Goal: Task Accomplishment & Management: Complete application form

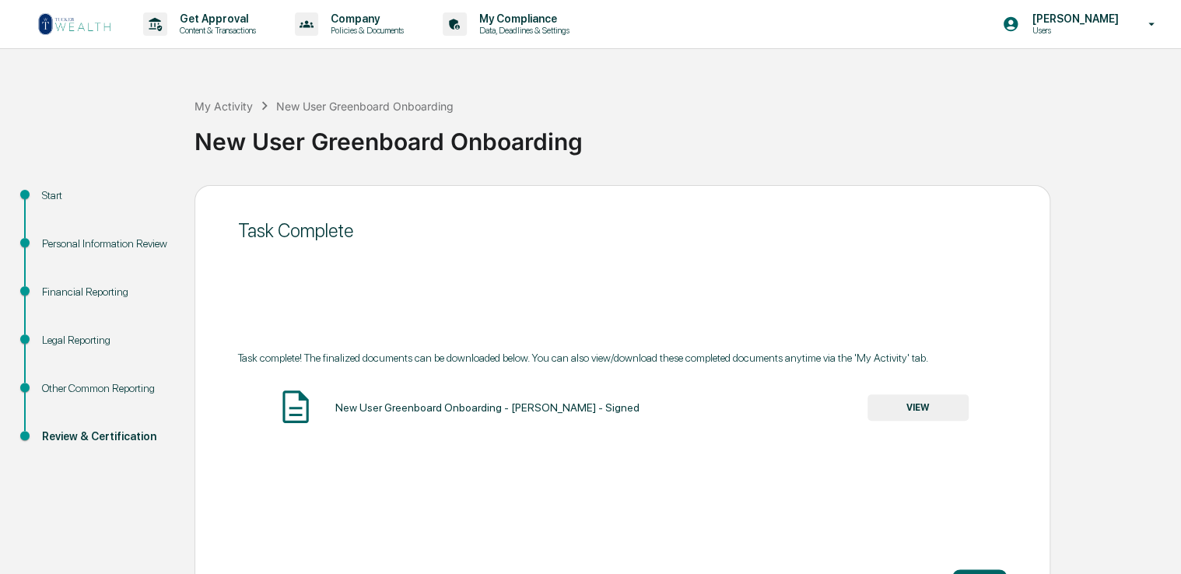
click at [84, 30] on img at bounding box center [74, 24] width 75 height 25
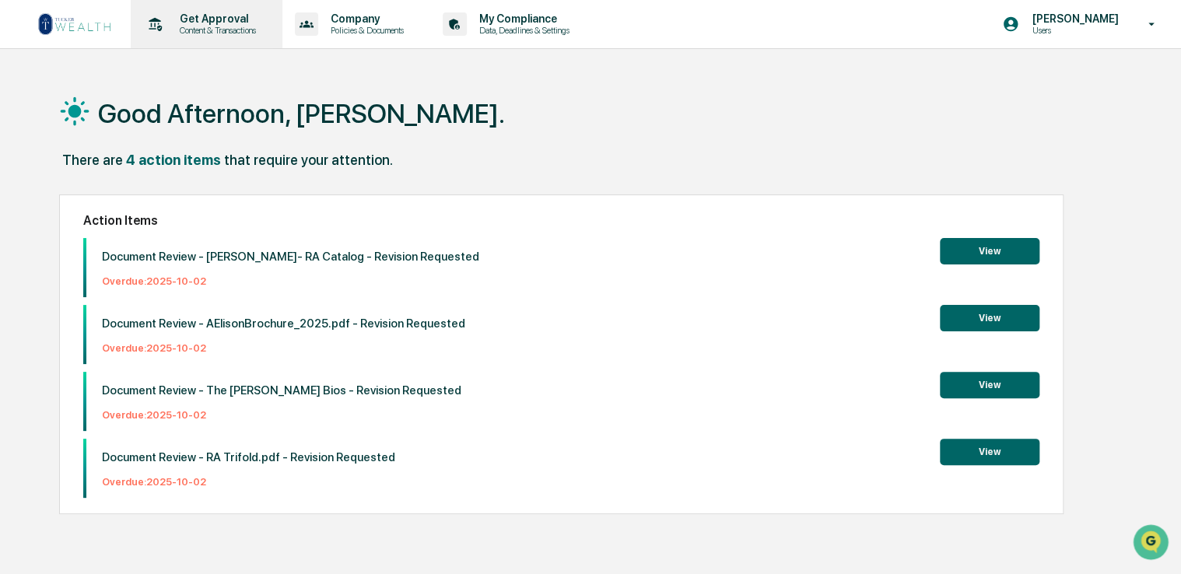
click at [184, 32] on p "Content & Transactions" at bounding box center [215, 30] width 97 height 11
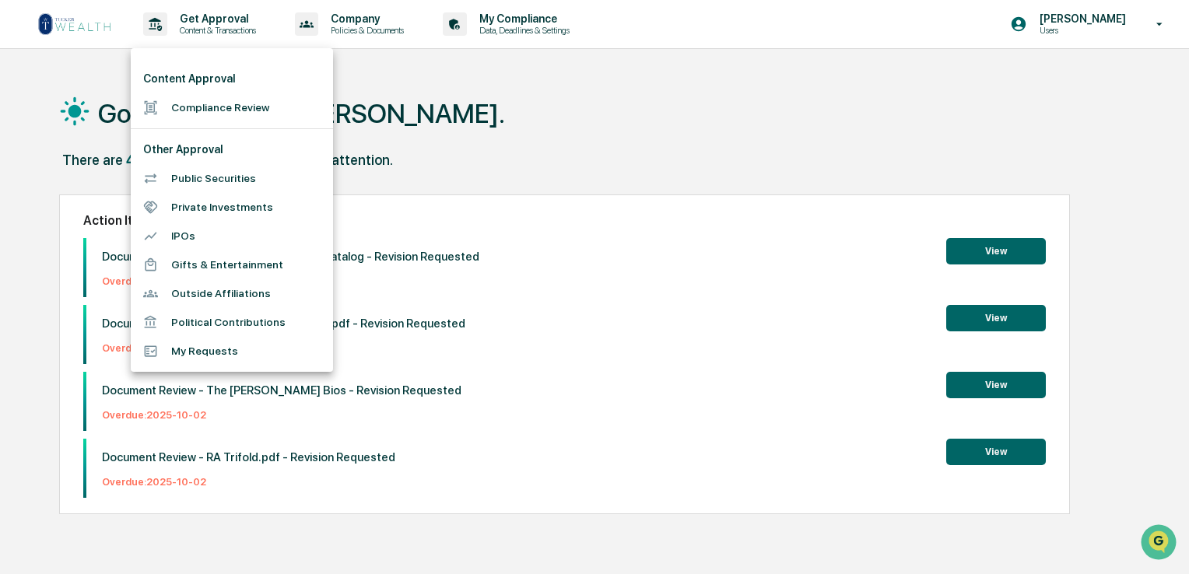
click at [202, 113] on li "Compliance Review" at bounding box center [232, 107] width 202 height 29
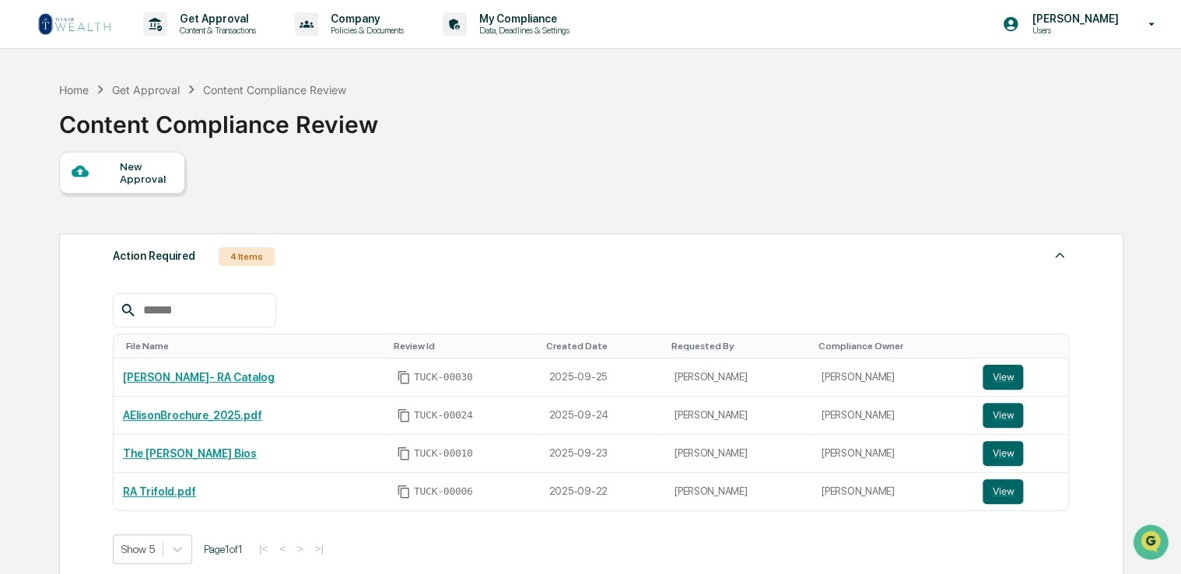
click at [161, 186] on div "New Approval" at bounding box center [122, 173] width 126 height 42
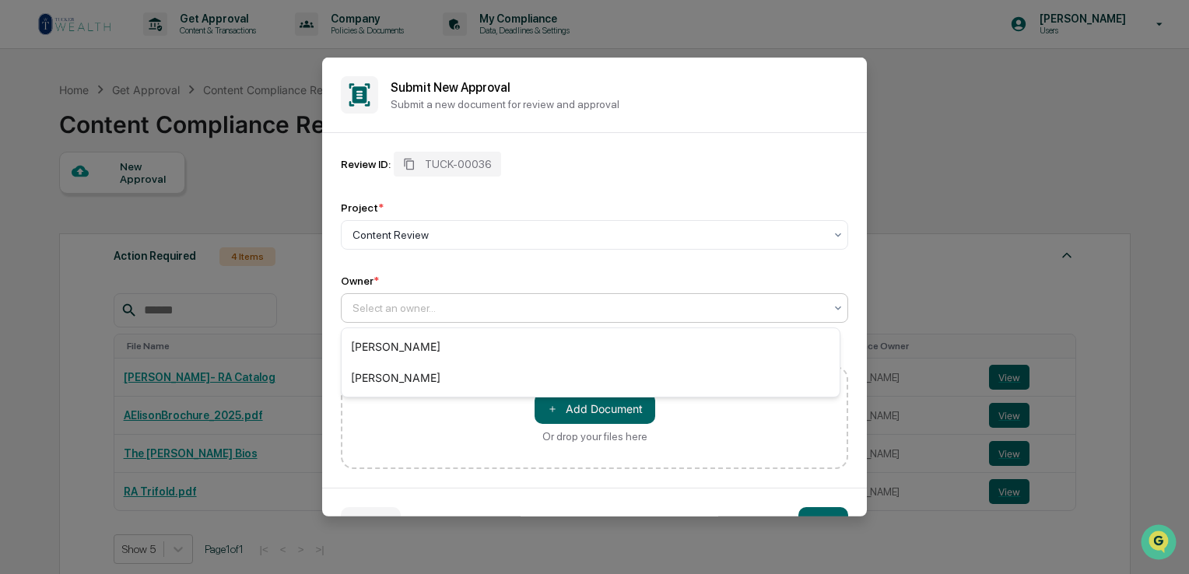
click at [530, 307] on div at bounding box center [589, 308] width 472 height 16
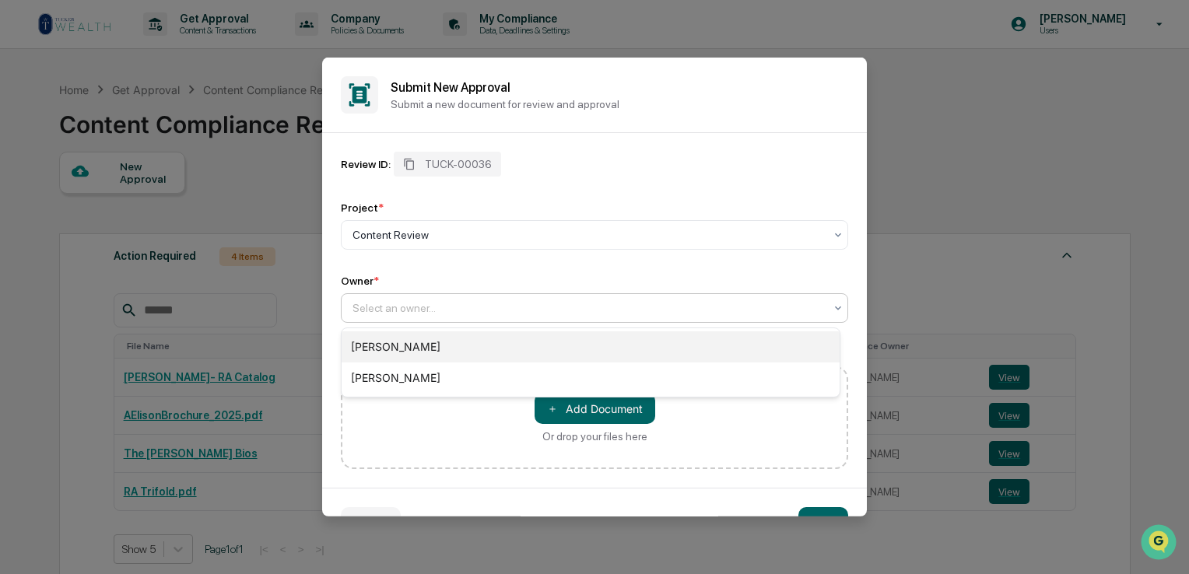
click at [484, 347] on div "[PERSON_NAME]" at bounding box center [591, 347] width 498 height 31
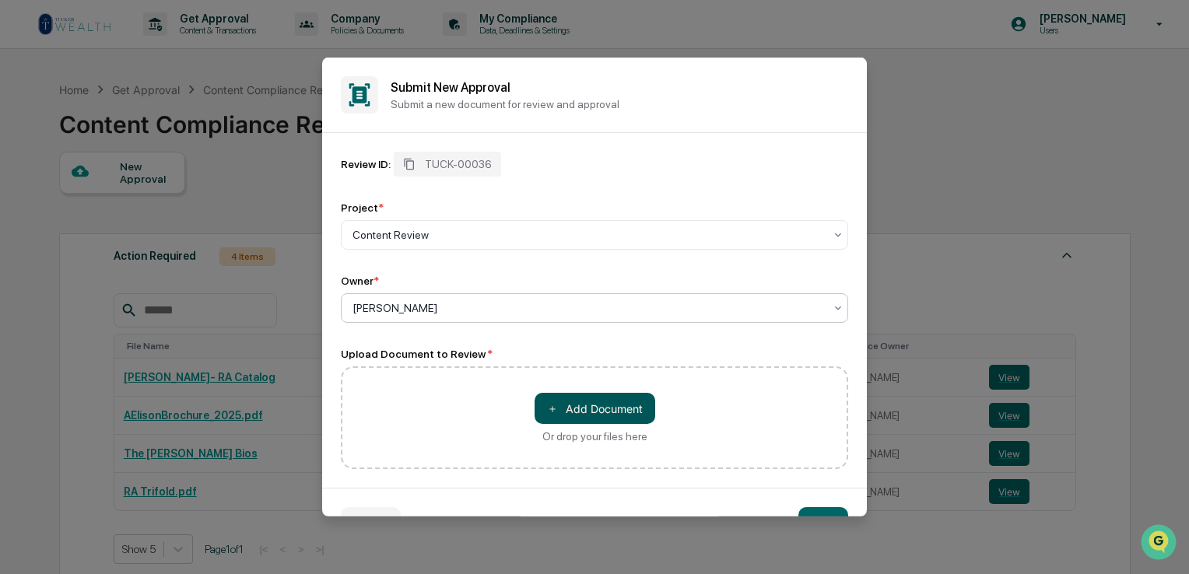
click at [610, 407] on button "＋ Add Document" at bounding box center [595, 408] width 121 height 31
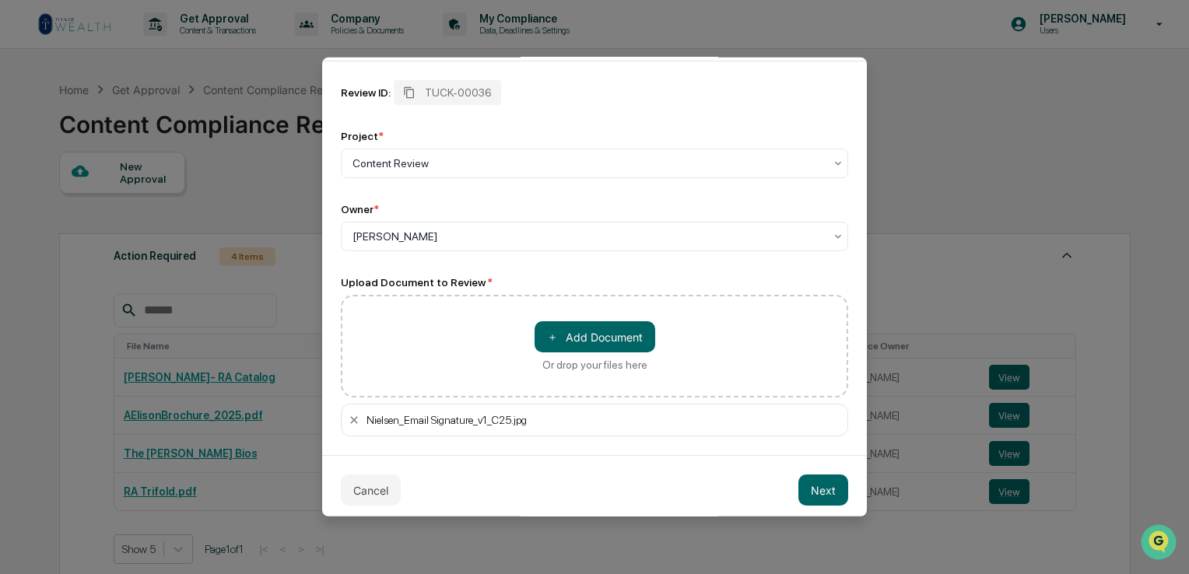
scroll to position [81, 0]
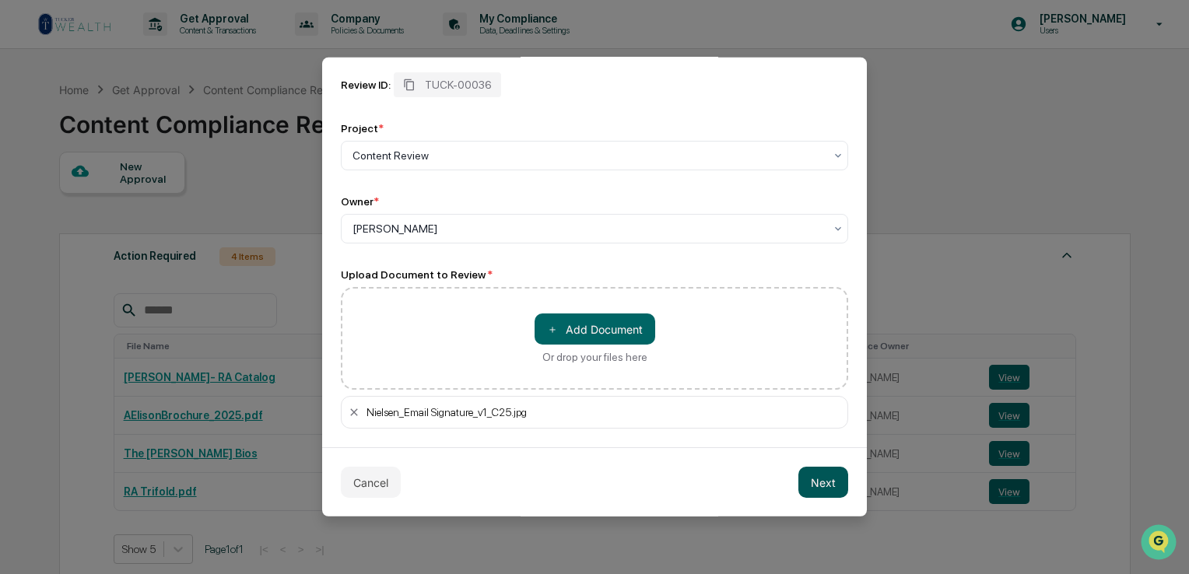
click at [816, 479] on button "Next" at bounding box center [823, 482] width 50 height 31
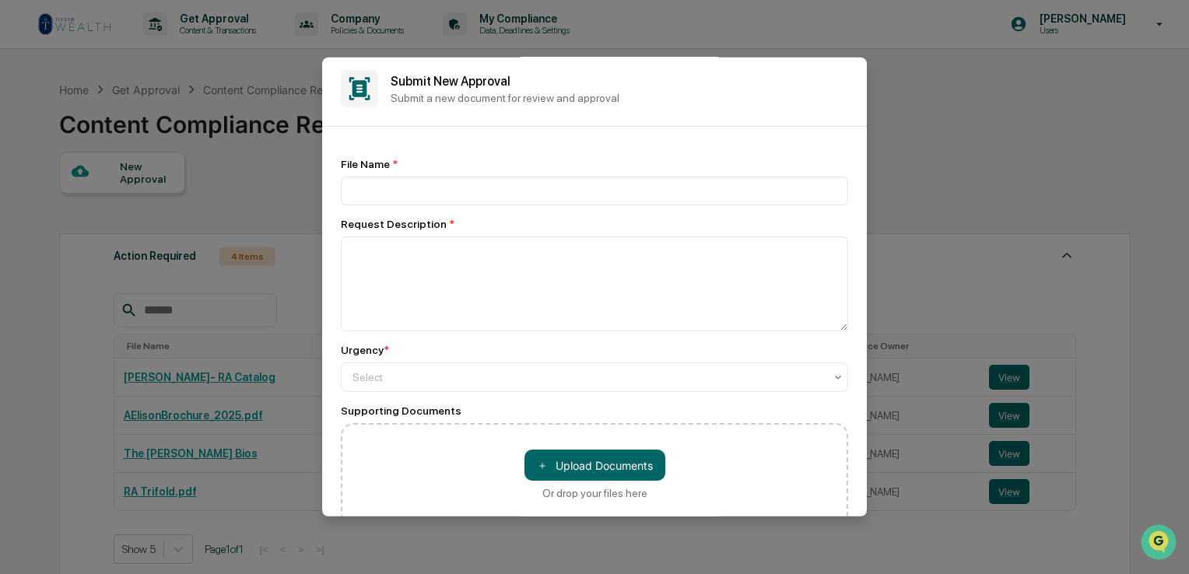
scroll to position [0, 0]
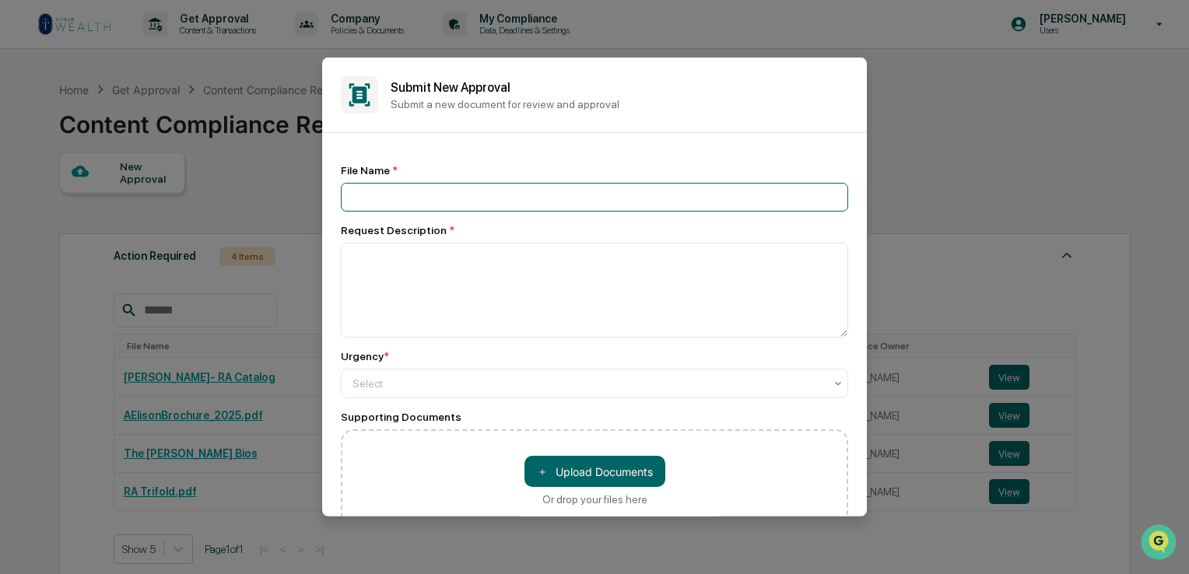
click at [485, 188] on input at bounding box center [594, 197] width 507 height 29
type input "**********"
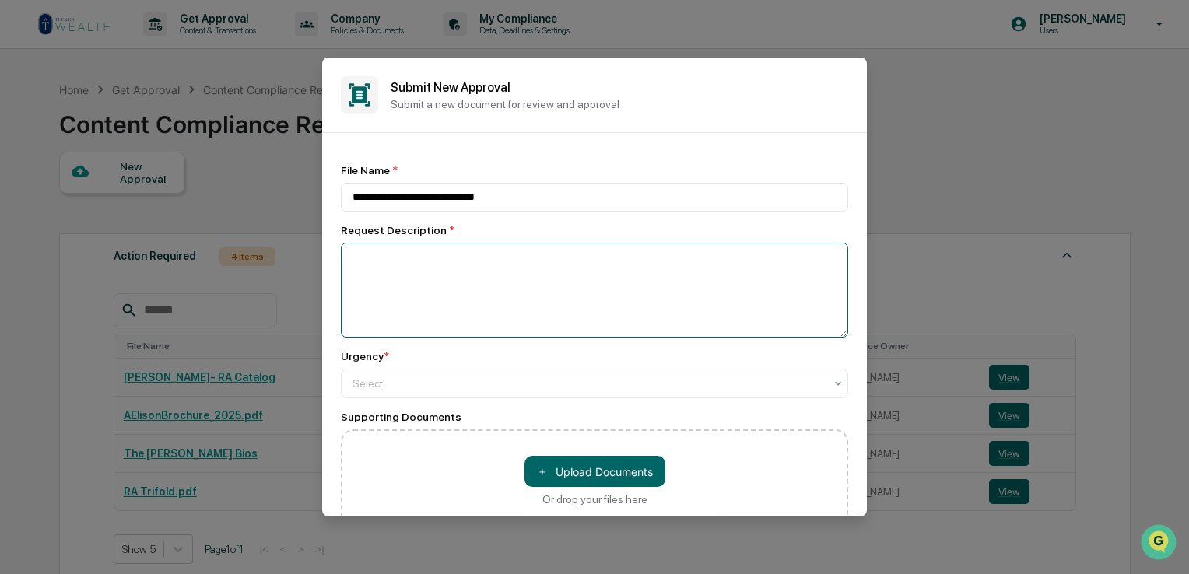
click at [482, 262] on textarea at bounding box center [594, 290] width 507 height 95
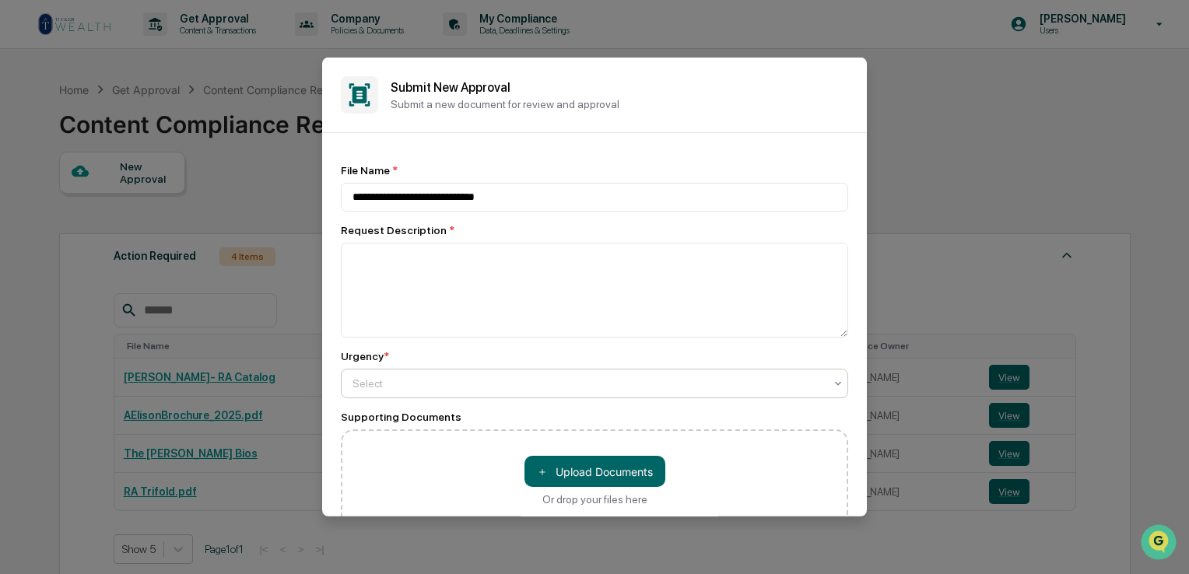
click at [472, 395] on div "Select" at bounding box center [588, 384] width 487 height 22
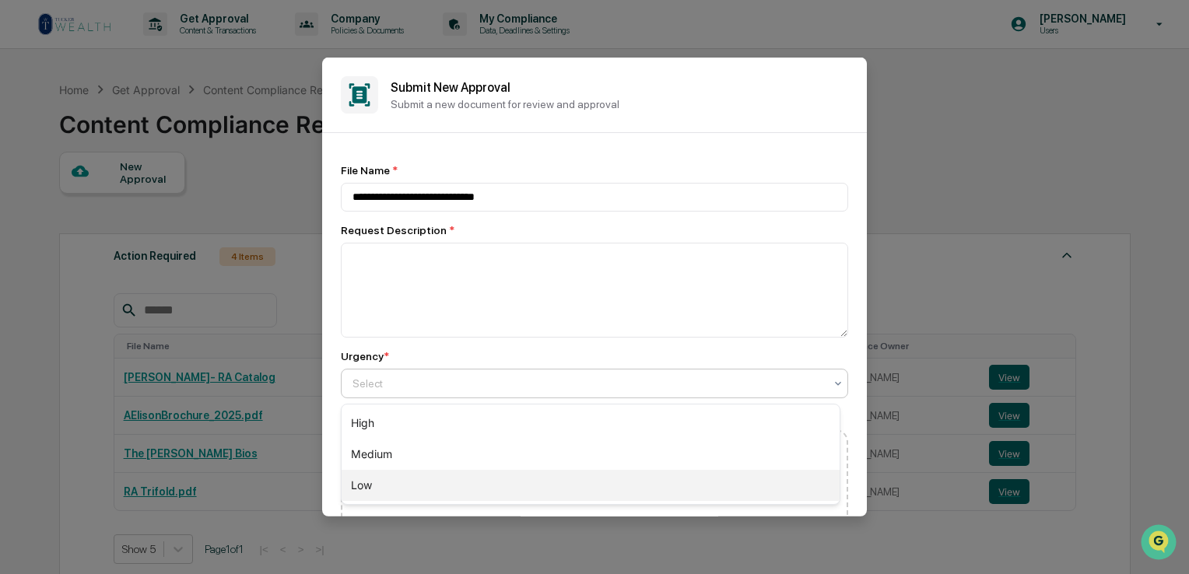
click at [454, 493] on div "Low" at bounding box center [591, 485] width 498 height 31
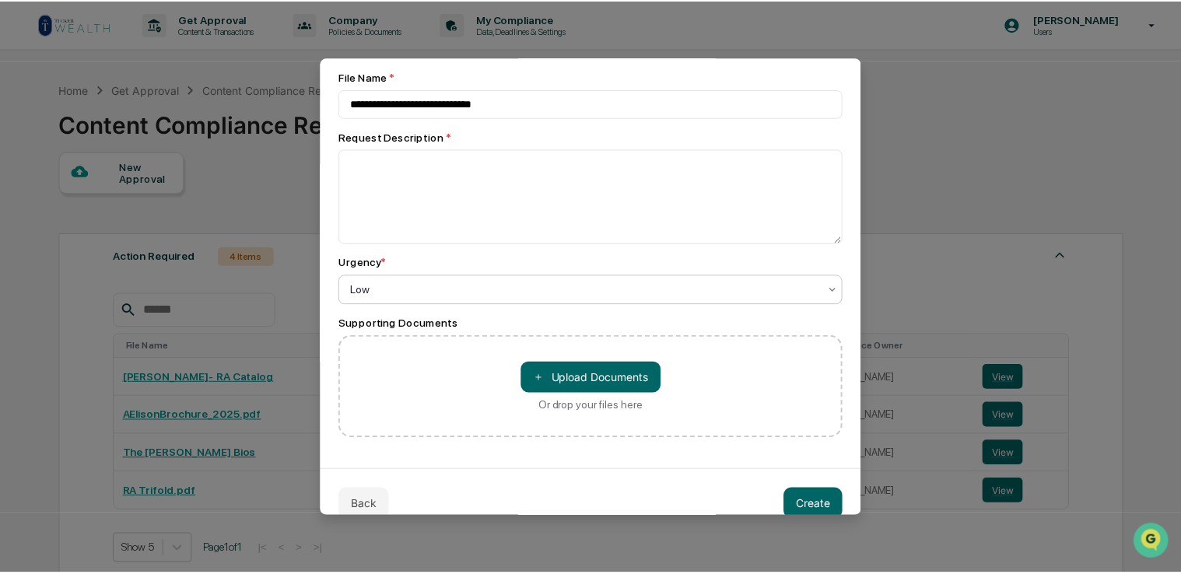
scroll to position [118, 0]
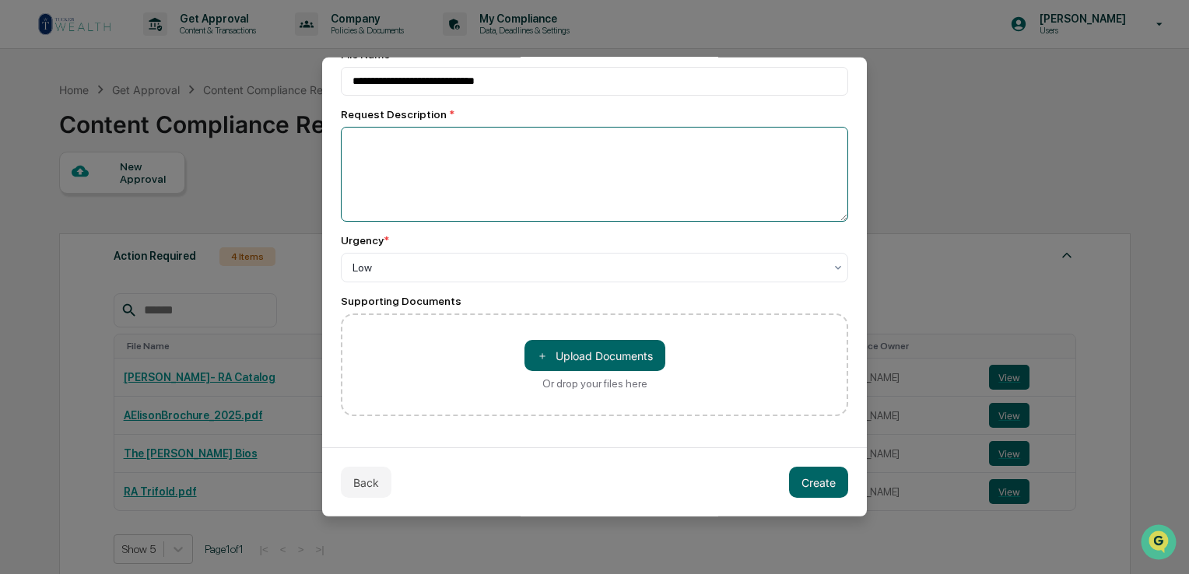
click at [546, 175] on textarea at bounding box center [594, 174] width 507 height 95
type textarea "**********"
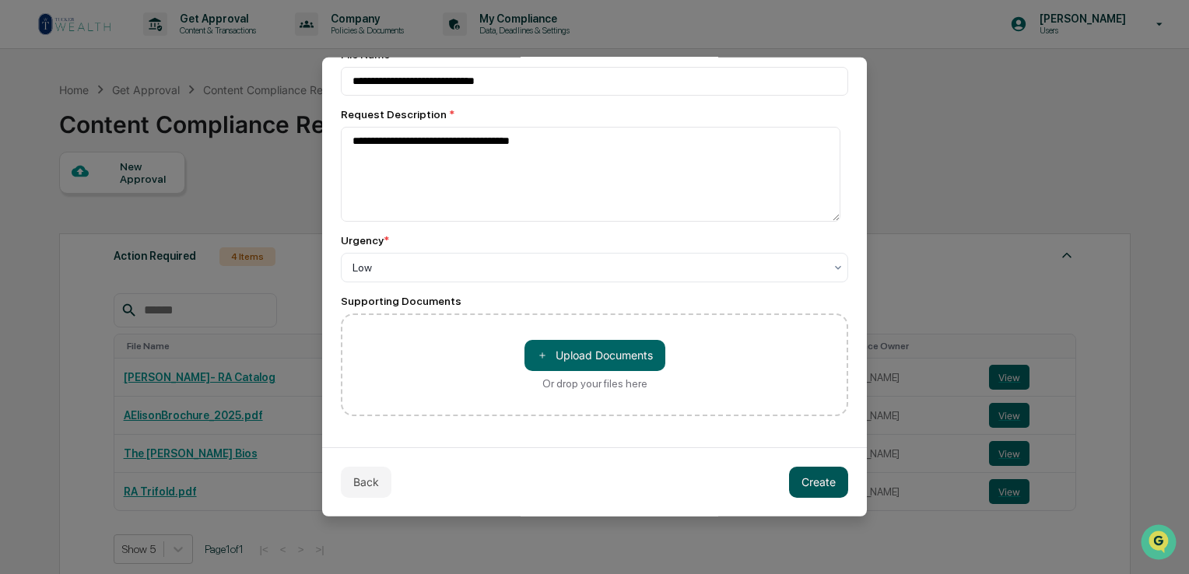
click at [796, 484] on button "Create" at bounding box center [818, 481] width 59 height 31
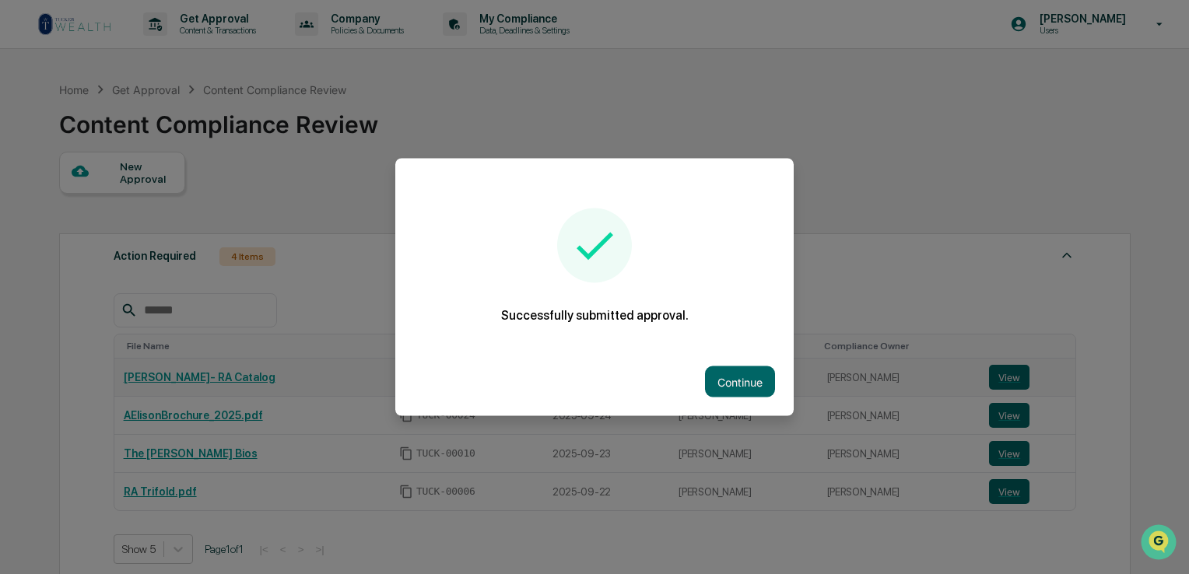
click at [735, 375] on button "Continue" at bounding box center [740, 382] width 70 height 31
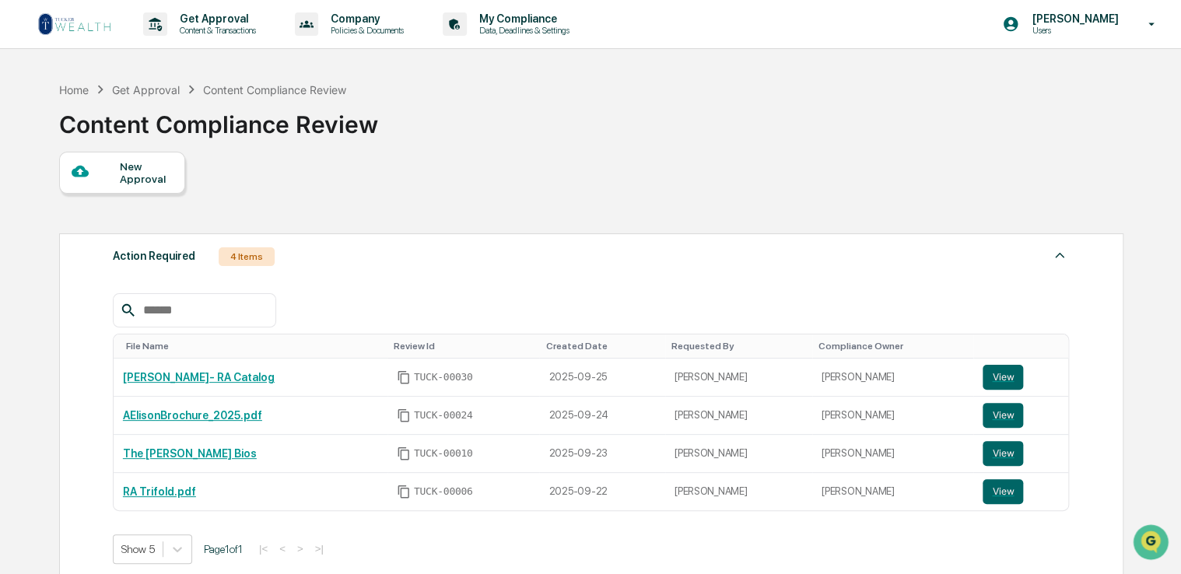
click at [38, 22] on img at bounding box center [74, 24] width 75 height 25
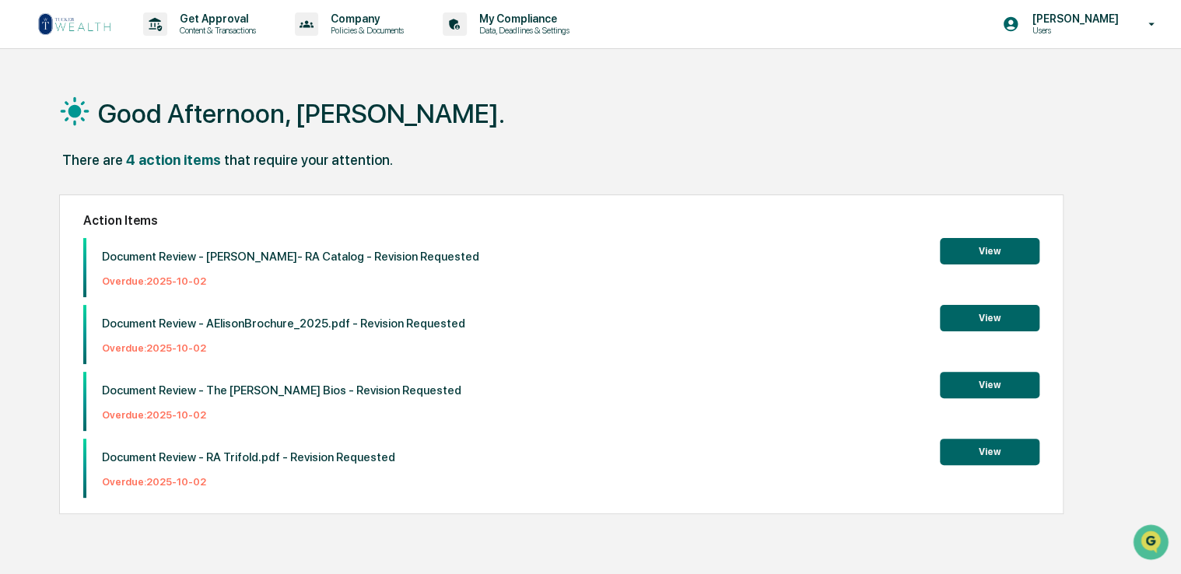
click at [94, 38] on link at bounding box center [83, 24] width 93 height 48
click at [56, 27] on img at bounding box center [74, 24] width 75 height 25
click at [985, 247] on button "View" at bounding box center [990, 251] width 100 height 26
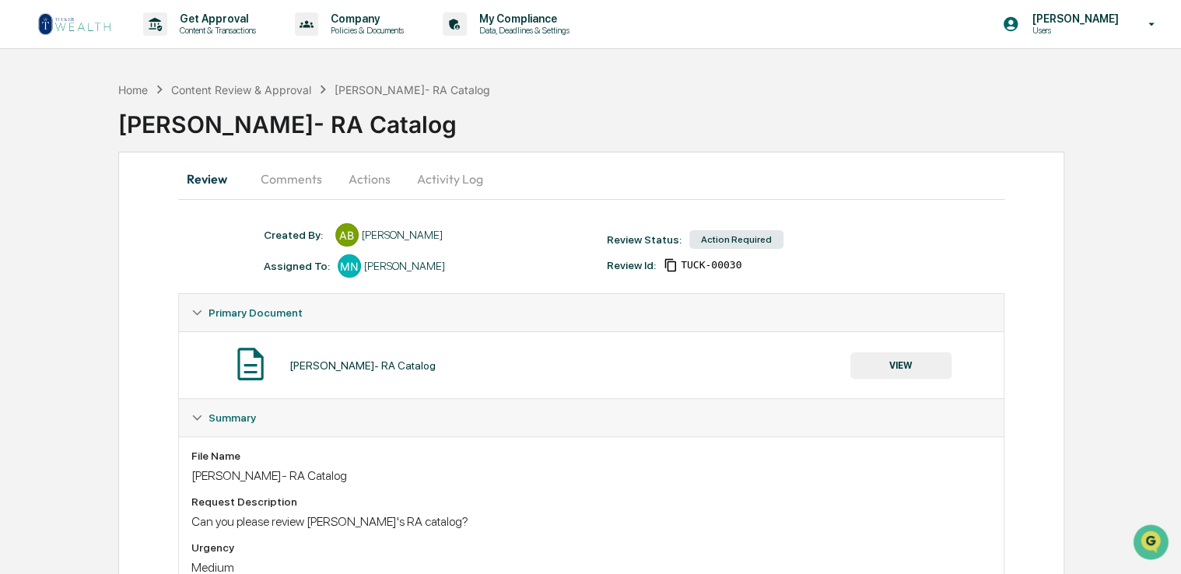
click at [297, 174] on button "Comments" at bounding box center [291, 178] width 86 height 37
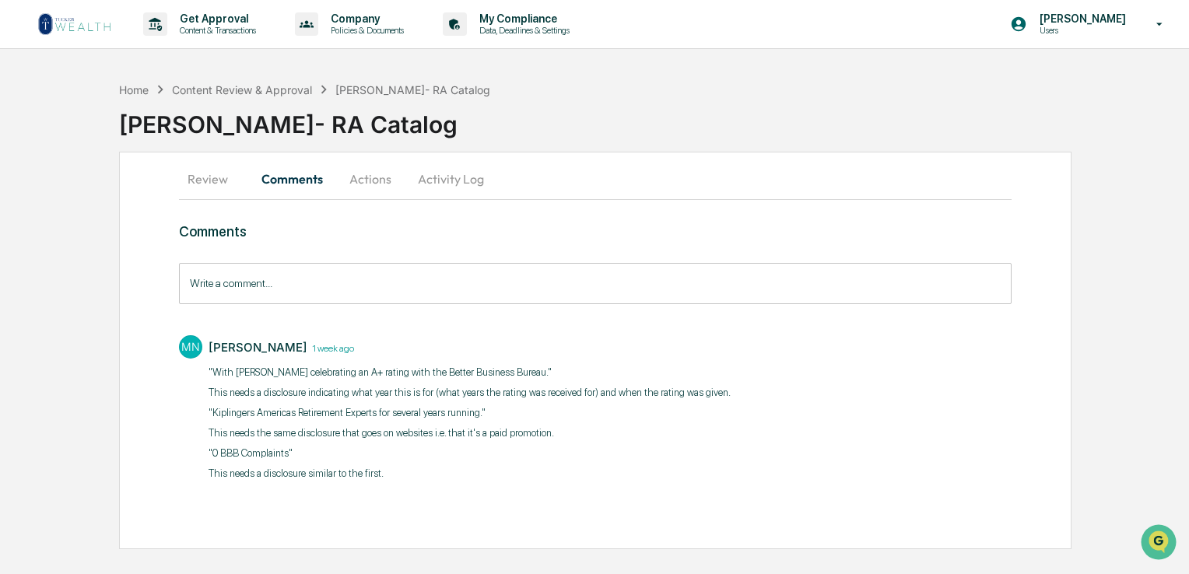
click at [349, 272] on input "Write a comment..." at bounding box center [595, 283] width 833 height 41
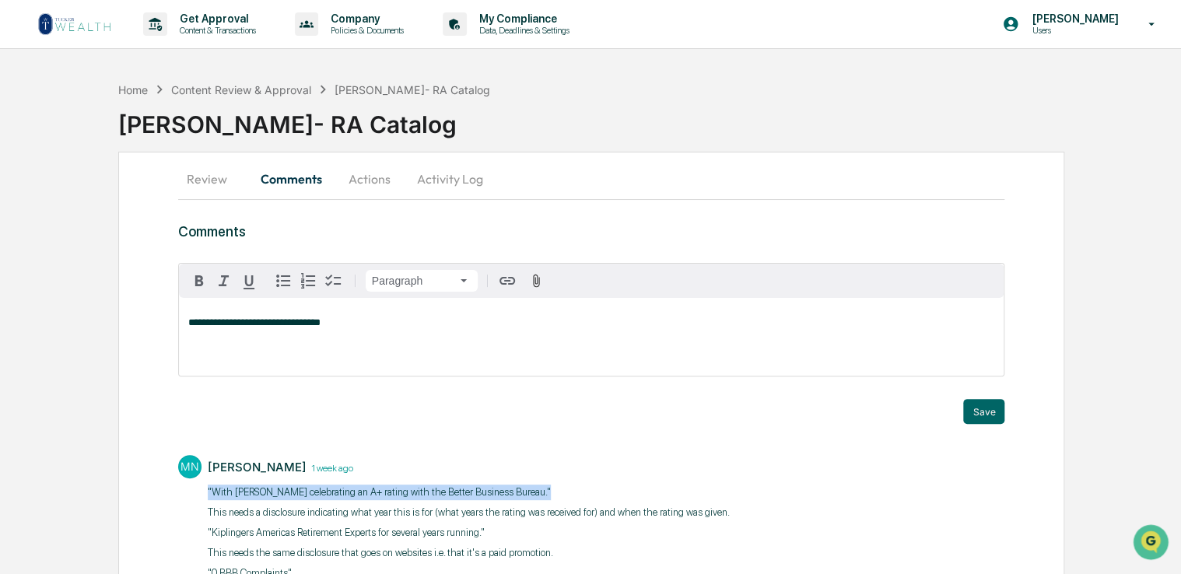
drag, startPoint x: 527, startPoint y: 490, endPoint x: 207, endPoint y: 492, distance: 319.9
click at [208, 492] on p ""With [PERSON_NAME] celebrating an A+ rating with the Better Business Bureau."" at bounding box center [469, 493] width 522 height 16
copy p ""With [PERSON_NAME] celebrating an A+ rating with the Better Business Bureau.""
click at [372, 315] on div "**********" at bounding box center [592, 337] width 826 height 78
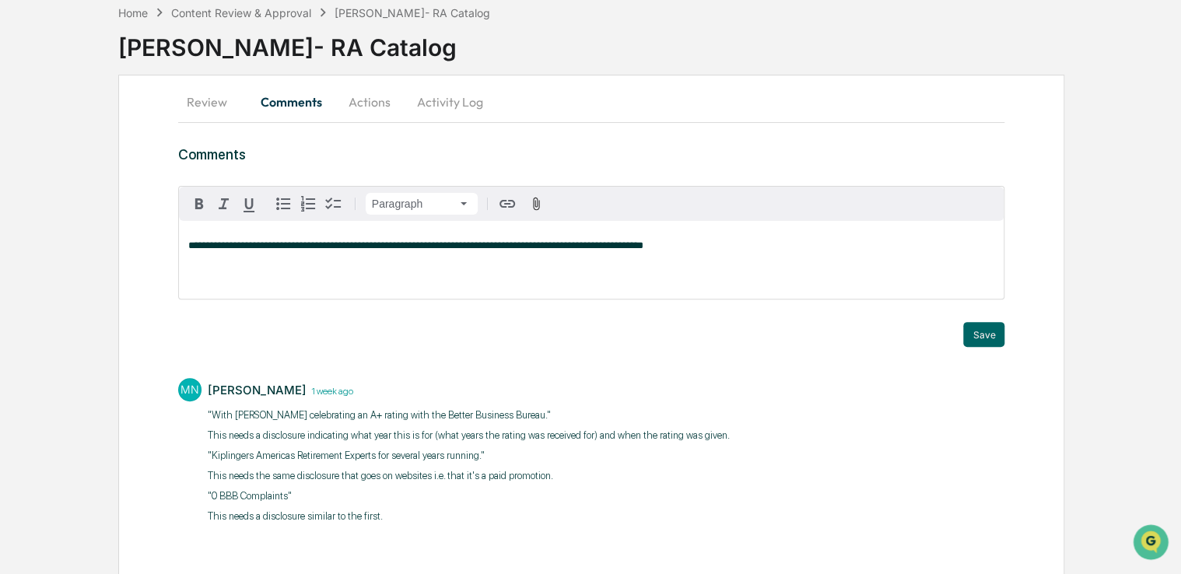
scroll to position [79, 0]
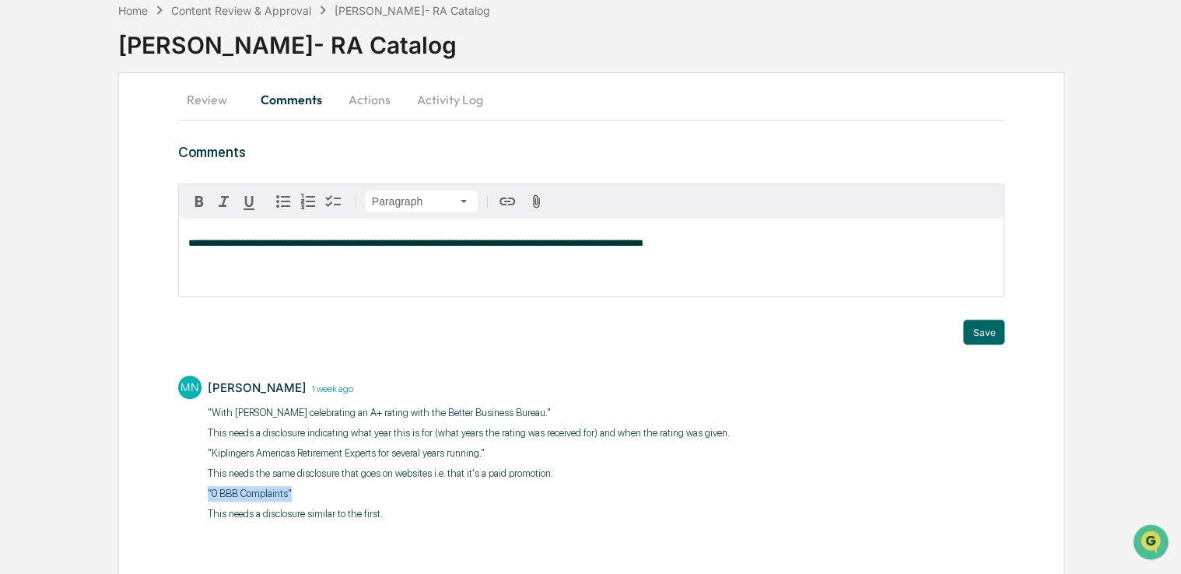
drag, startPoint x: 302, startPoint y: 493, endPoint x: 205, endPoint y: 492, distance: 96.5
click at [205, 492] on div "MN [PERSON_NAME] [DATE] "With [PERSON_NAME] celebrating an A+ rating with the B…" at bounding box center [591, 447] width 827 height 159
copy p ""0 BBB Complaints​""
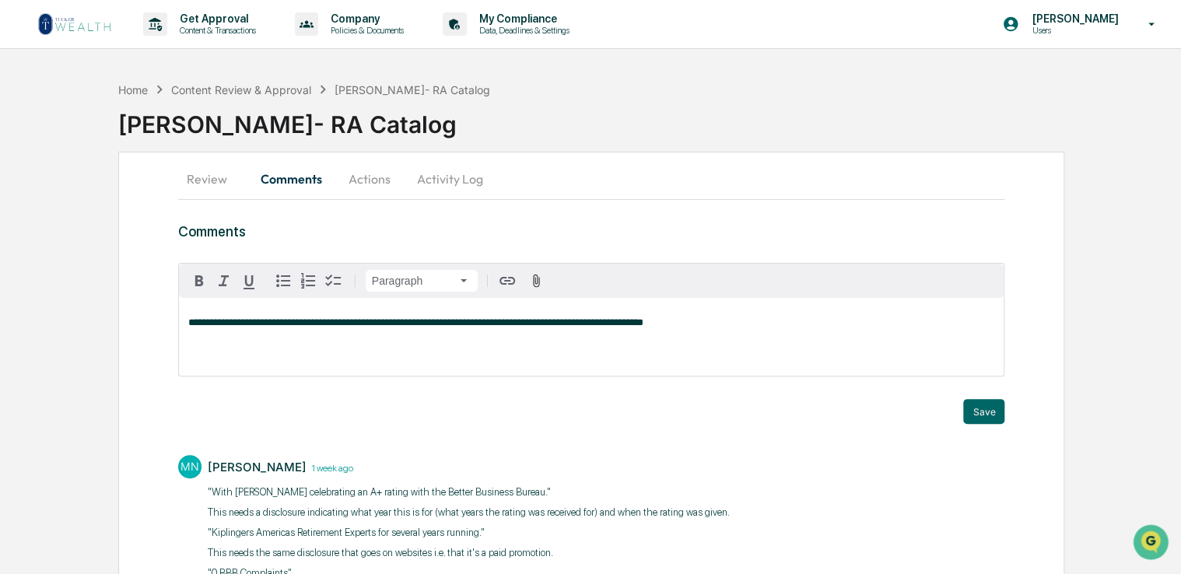
click at [680, 314] on div "**********" at bounding box center [592, 337] width 826 height 78
click at [988, 416] on button "Save" at bounding box center [983, 411] width 41 height 25
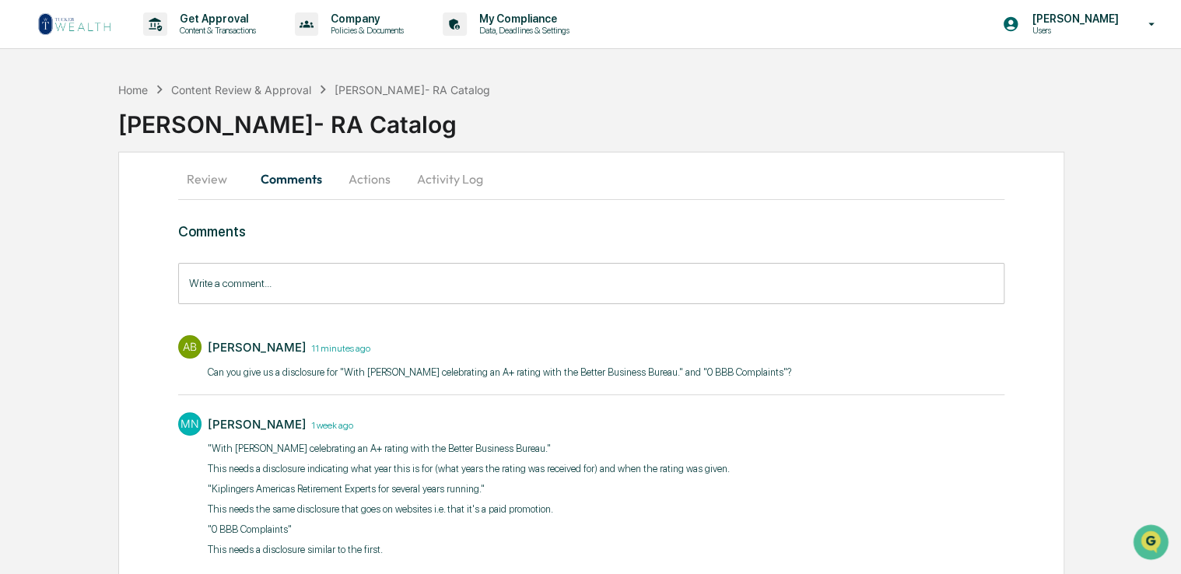
click at [97, 29] on img at bounding box center [74, 24] width 75 height 25
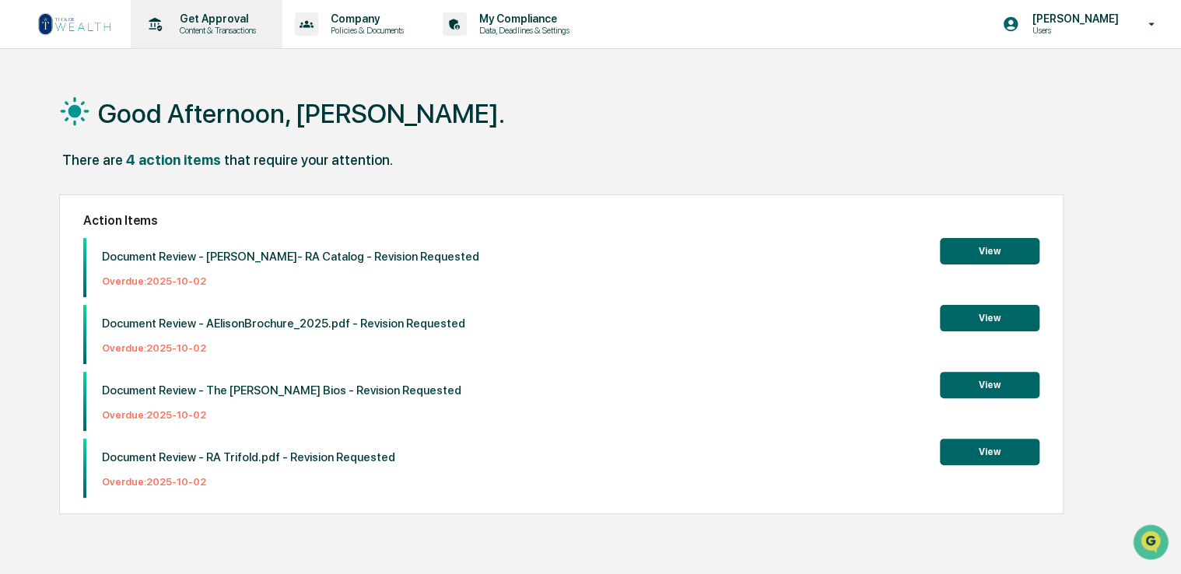
click at [233, 27] on p "Content & Transactions" at bounding box center [215, 30] width 97 height 11
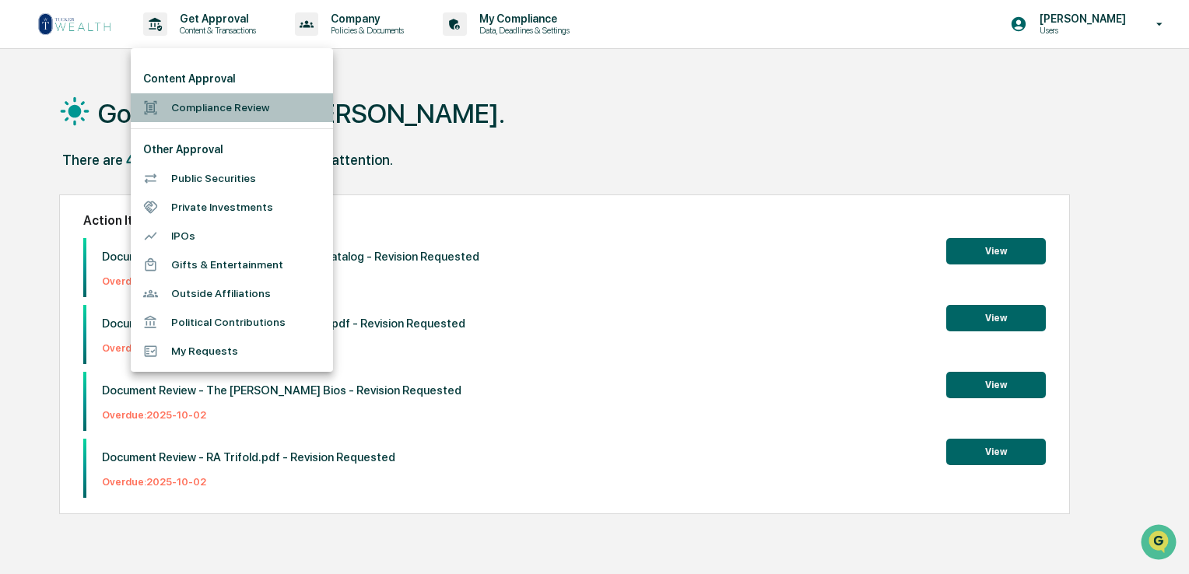
click at [251, 98] on li "Compliance Review" at bounding box center [232, 107] width 202 height 29
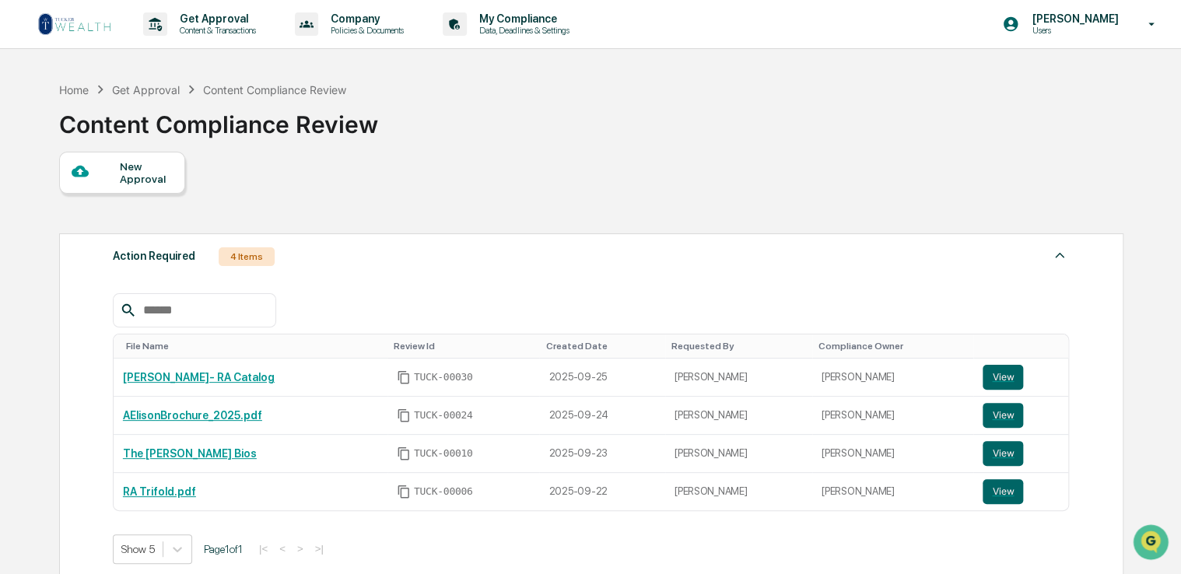
click at [219, 306] on input "text" at bounding box center [203, 310] width 132 height 20
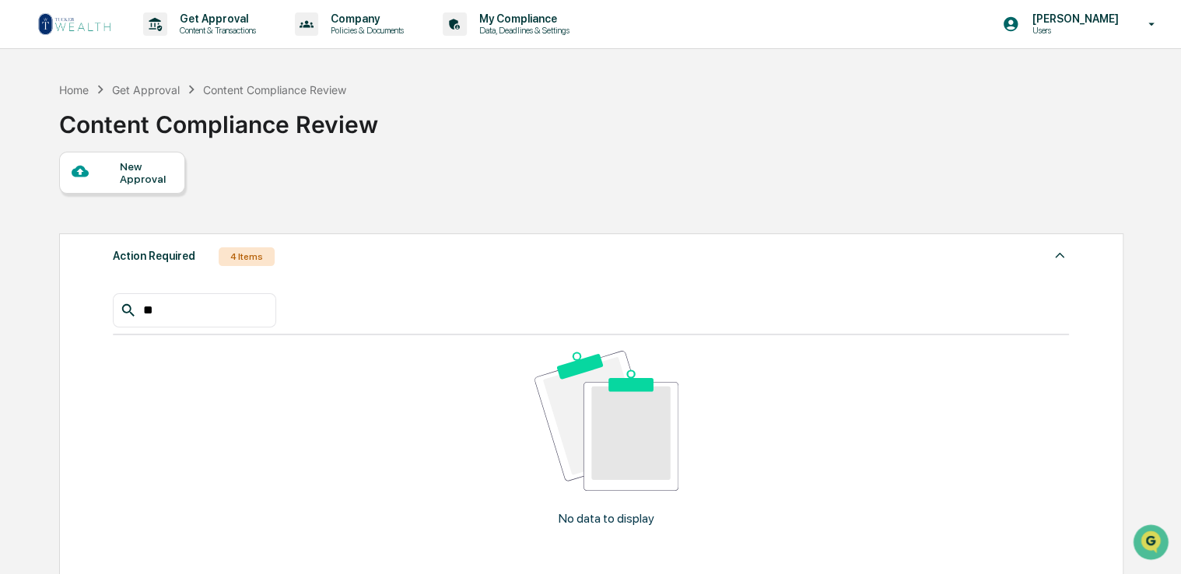
type input "*"
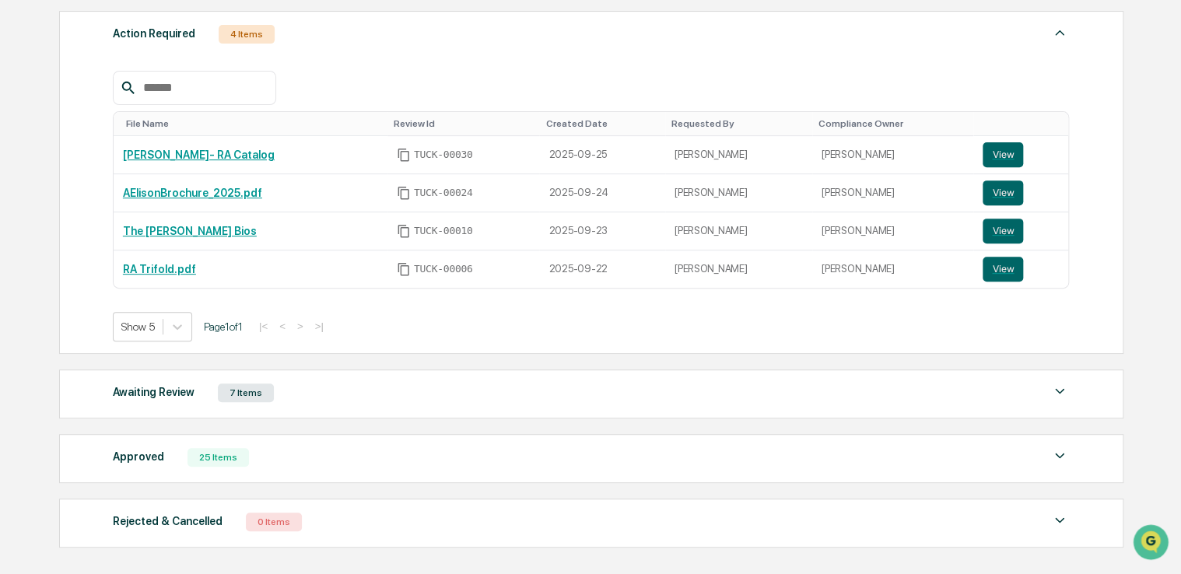
scroll to position [310, 0]
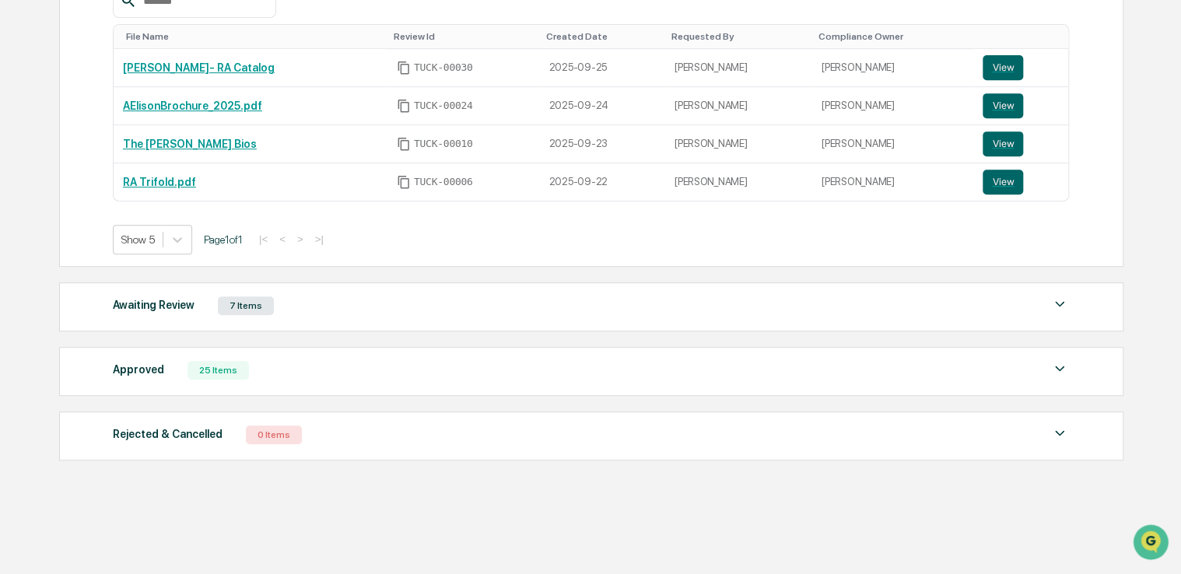
click at [299, 313] on div "Awaiting Review 7 Items" at bounding box center [591, 306] width 957 height 22
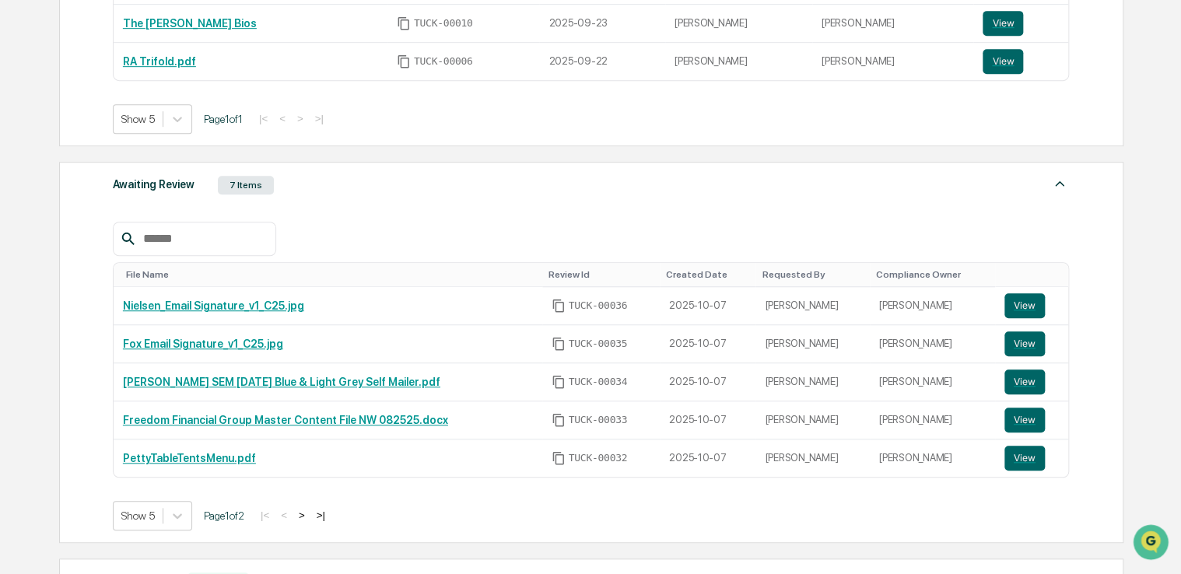
scroll to position [431, 0]
click at [310, 513] on button ">" at bounding box center [302, 514] width 16 height 13
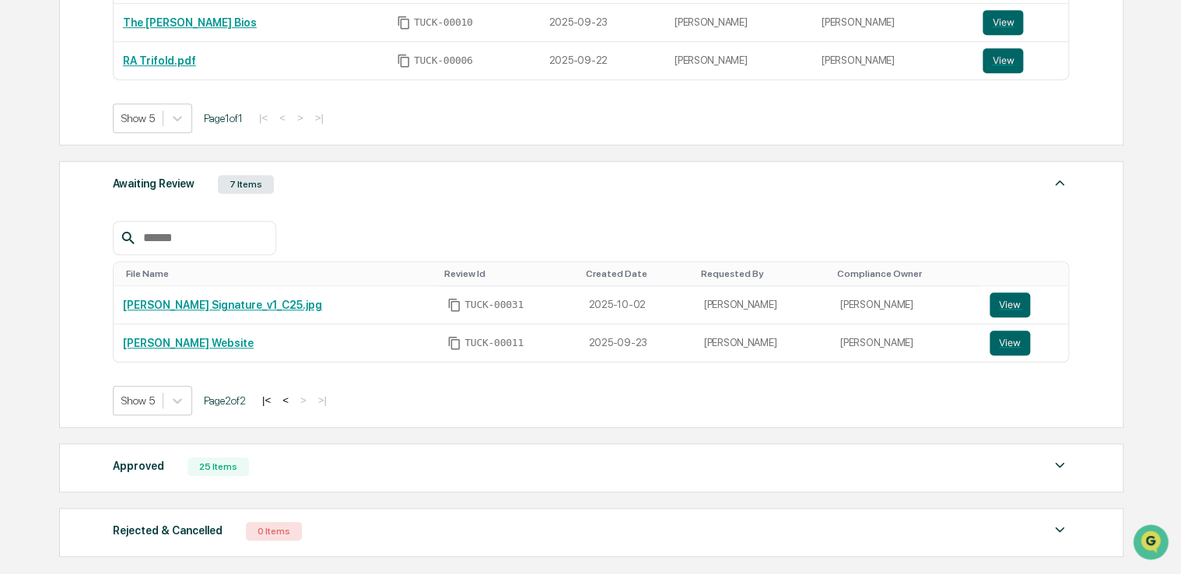
click at [335, 188] on div "Awaiting Review 7 Items" at bounding box center [591, 185] width 957 height 22
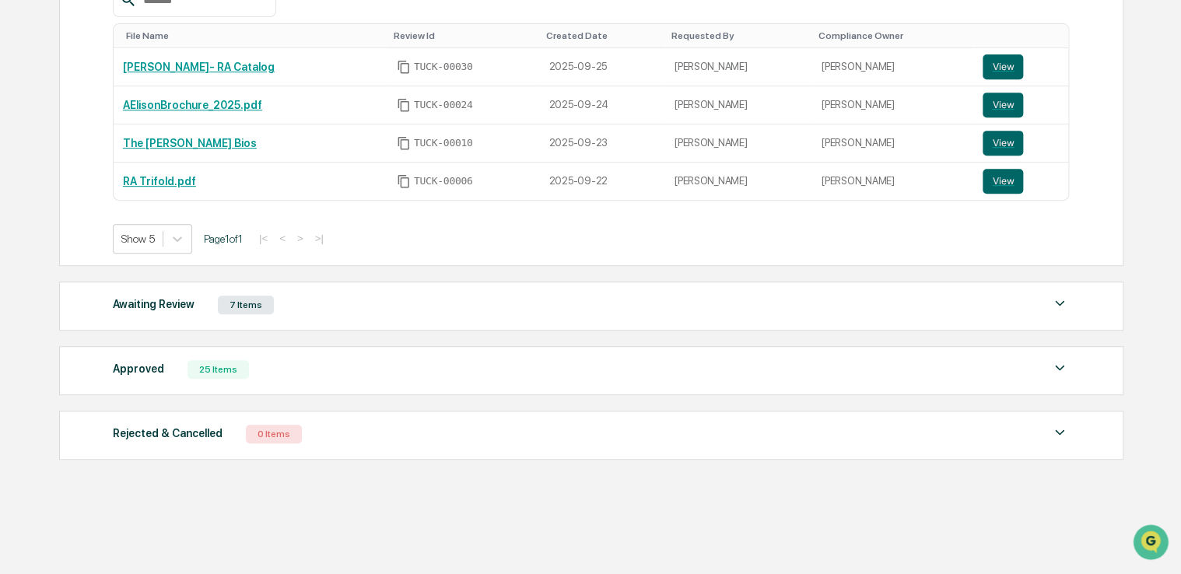
scroll to position [310, 0]
click at [314, 380] on div "Approved 25 Items" at bounding box center [591, 371] width 957 height 22
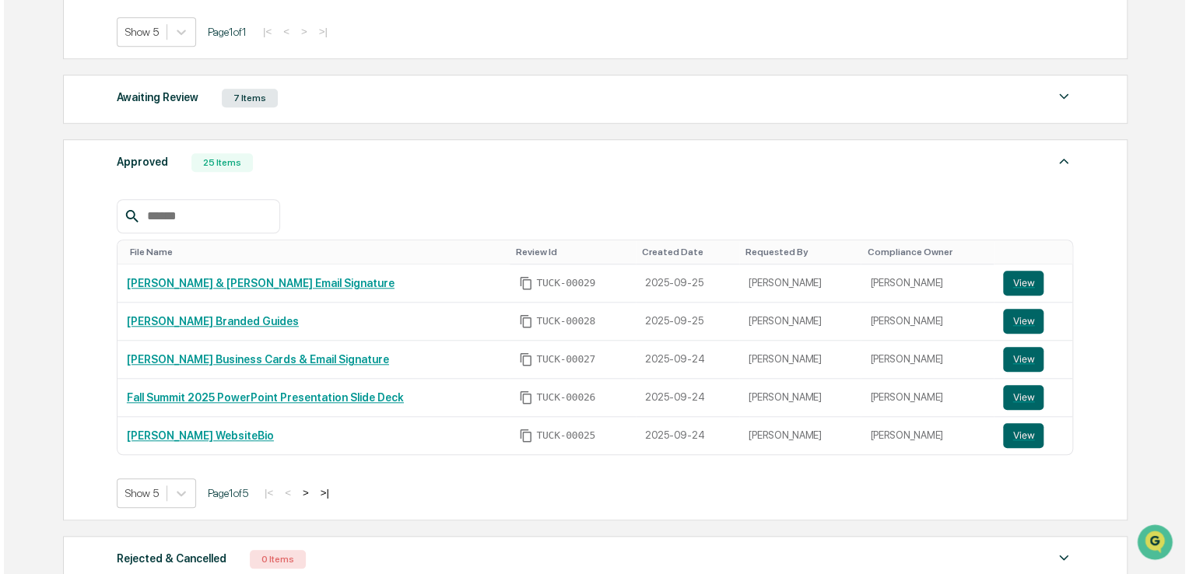
scroll to position [0, 0]
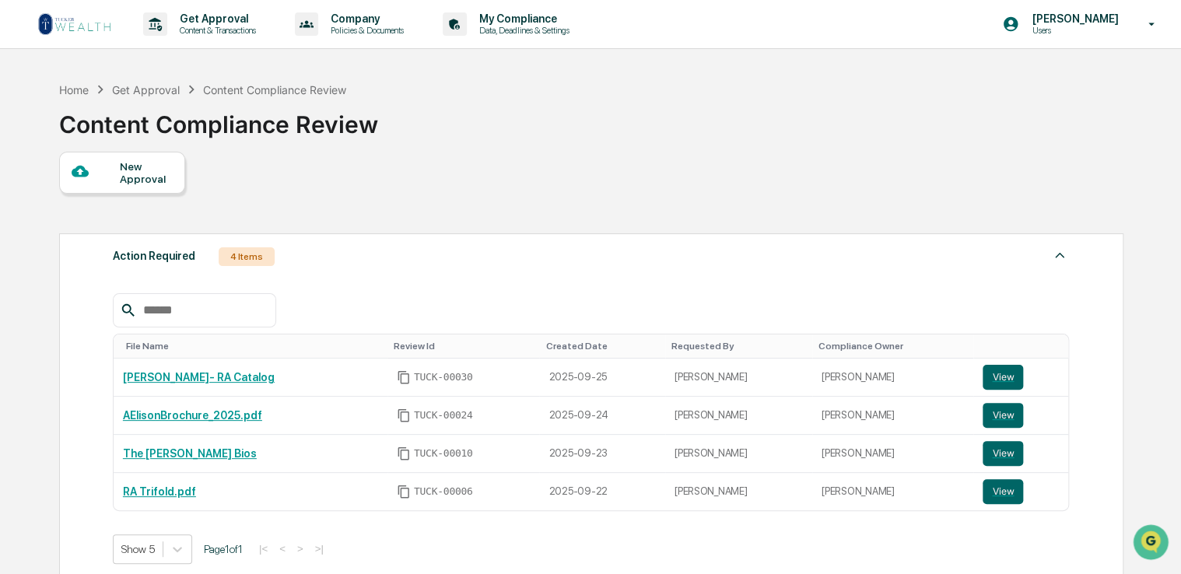
click at [128, 174] on div "New Approval" at bounding box center [146, 172] width 52 height 25
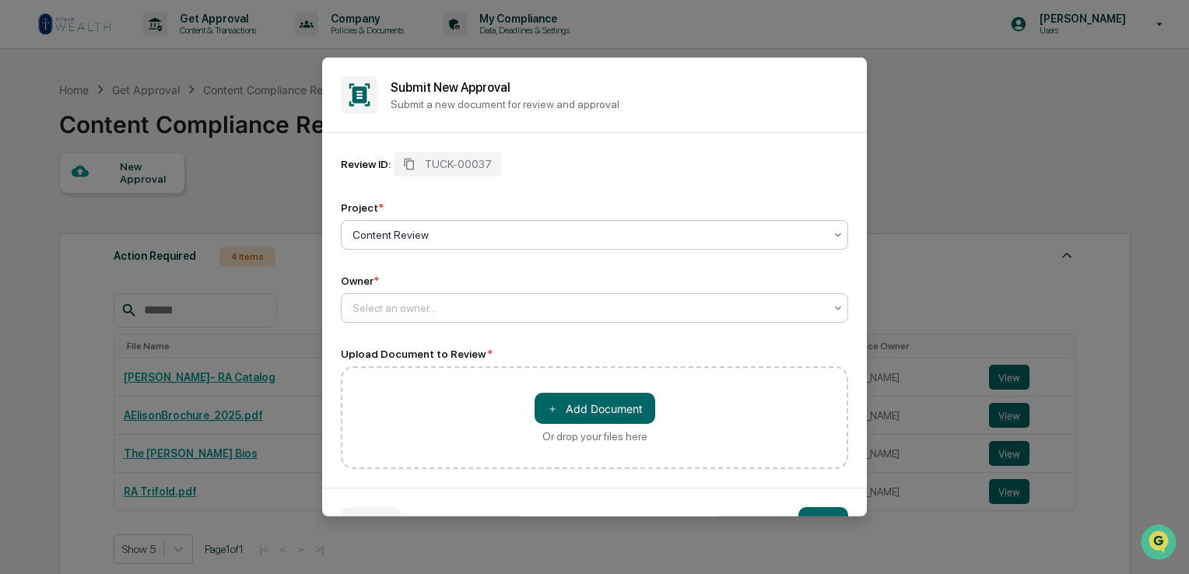
click at [458, 314] on div at bounding box center [589, 308] width 472 height 16
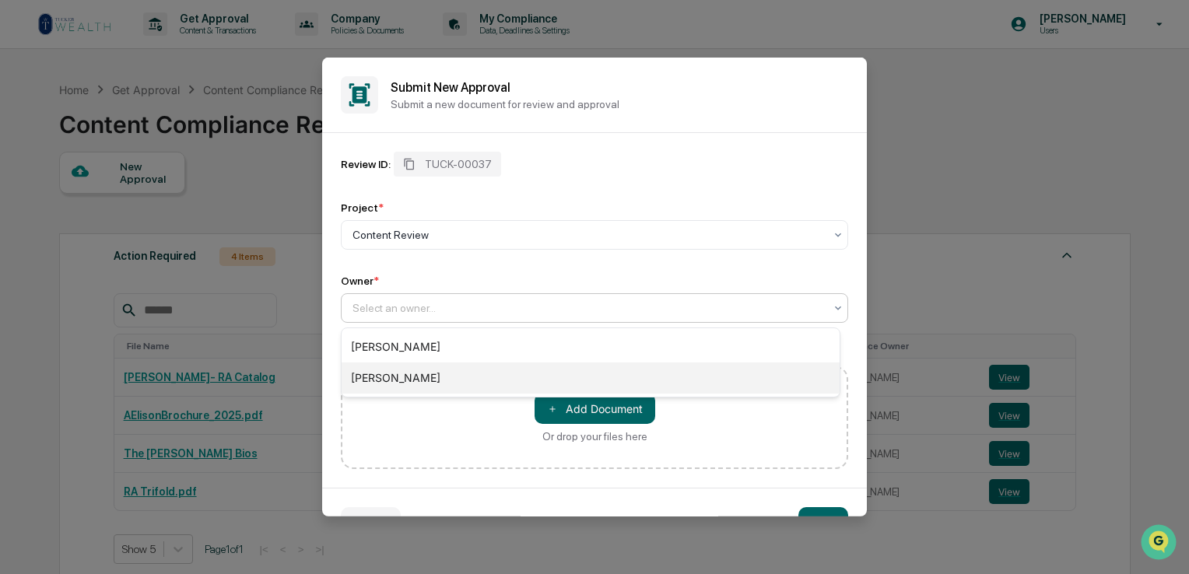
click at [414, 374] on div "[PERSON_NAME]" at bounding box center [591, 378] width 498 height 31
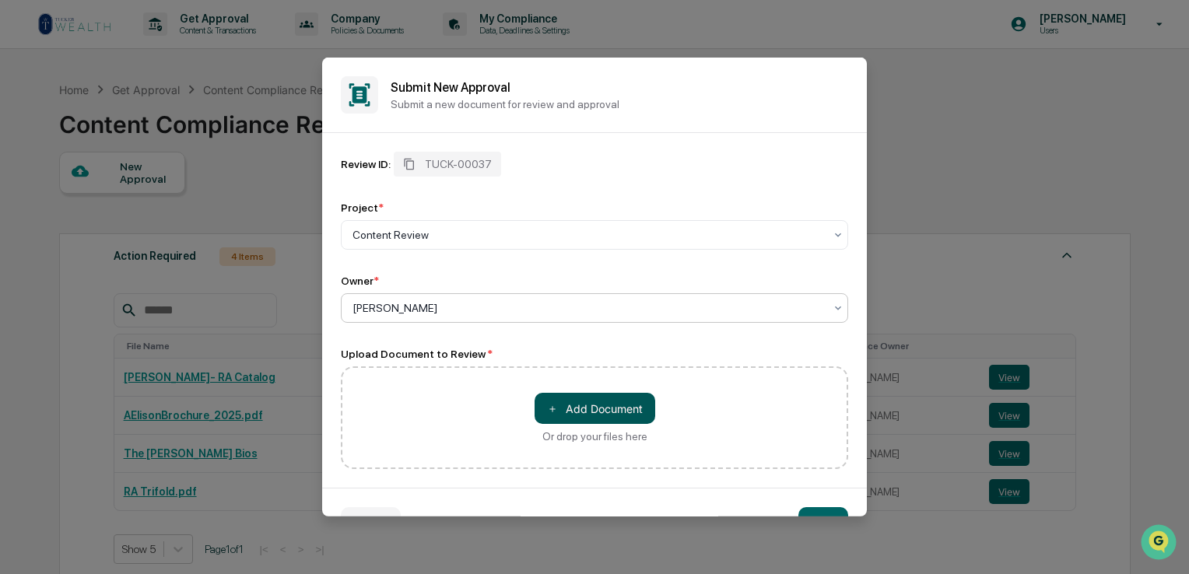
click at [619, 412] on button "＋ Add Document" at bounding box center [595, 408] width 121 height 31
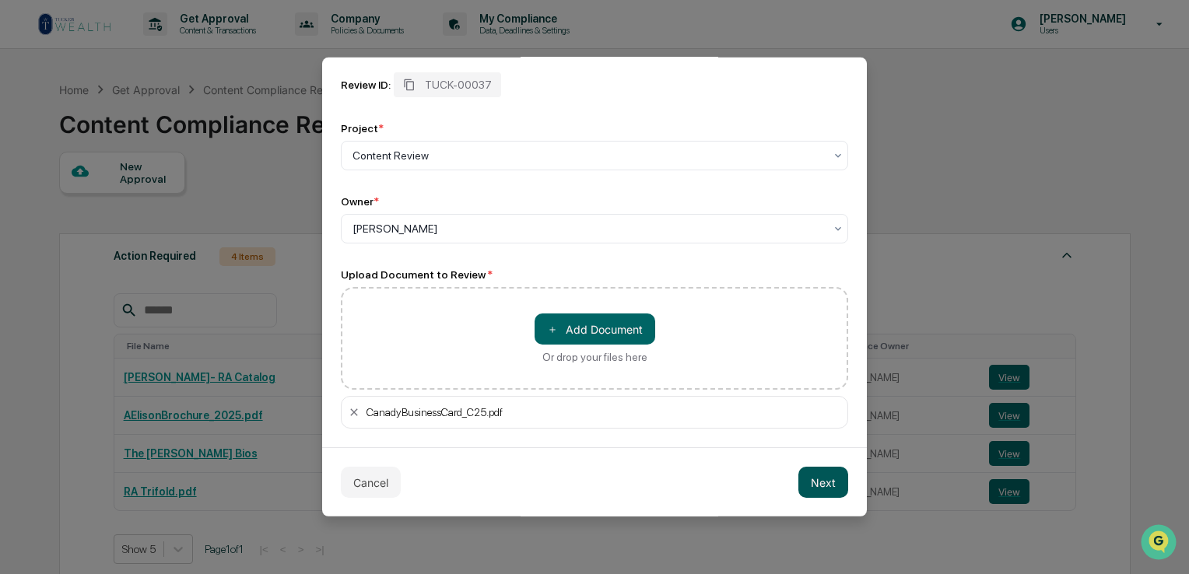
click at [807, 478] on button "Next" at bounding box center [823, 482] width 50 height 31
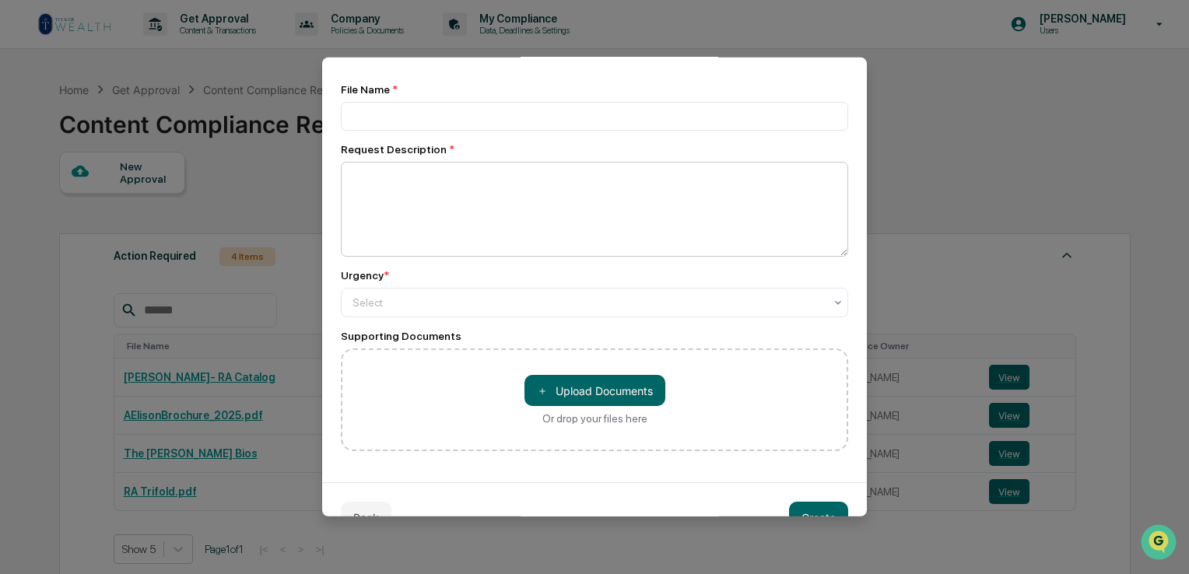
scroll to position [0, 0]
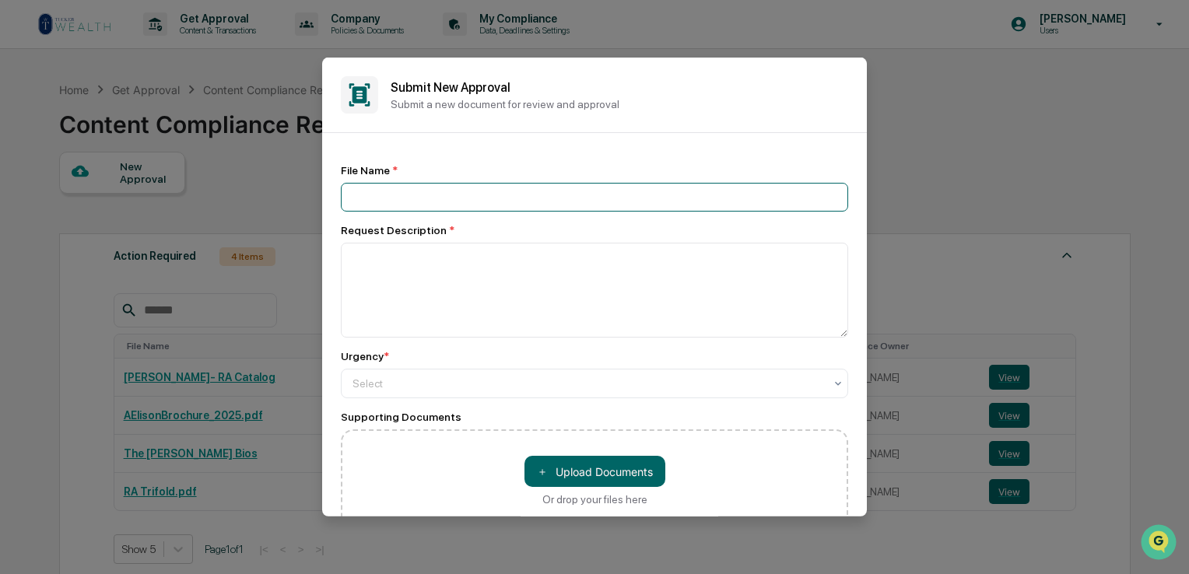
click at [423, 194] on input at bounding box center [594, 197] width 507 height 29
drag, startPoint x: 591, startPoint y: 196, endPoint x: 500, endPoint y: 193, distance: 91.1
click at [500, 193] on input "**********" at bounding box center [594, 197] width 507 height 29
type input "**********"
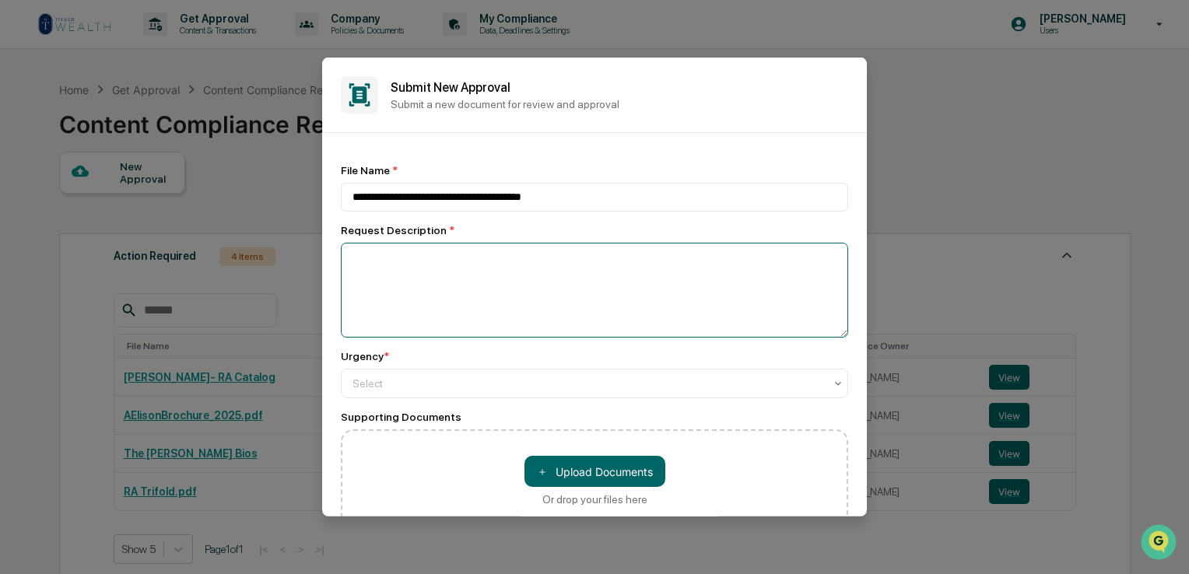
click at [493, 294] on textarea at bounding box center [594, 290] width 507 height 95
type textarea "**********"
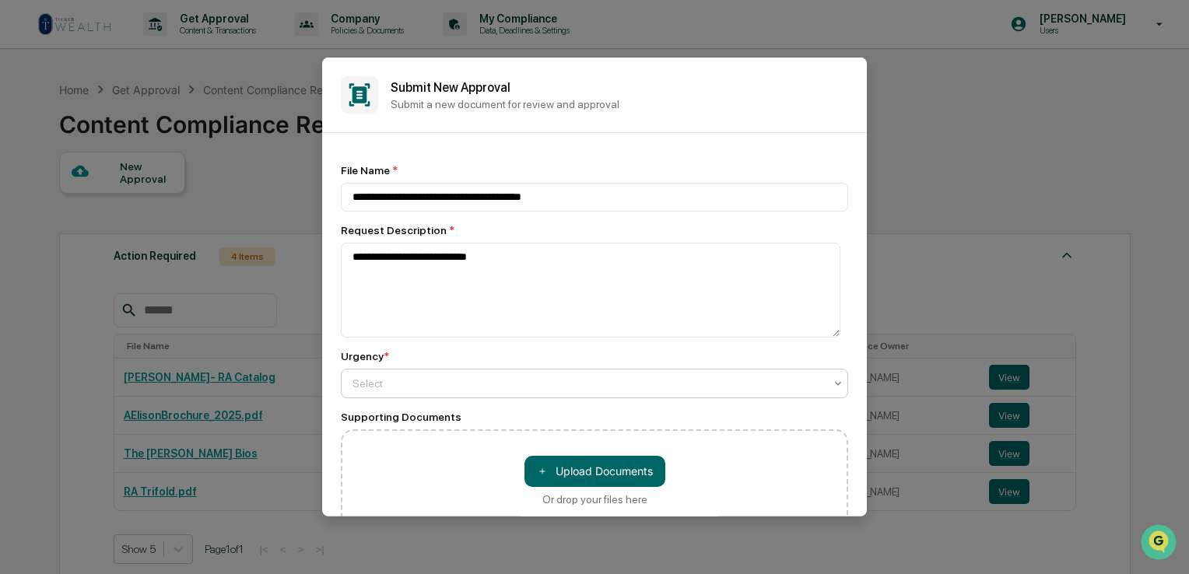
click at [489, 394] on div "Select" at bounding box center [588, 383] width 487 height 22
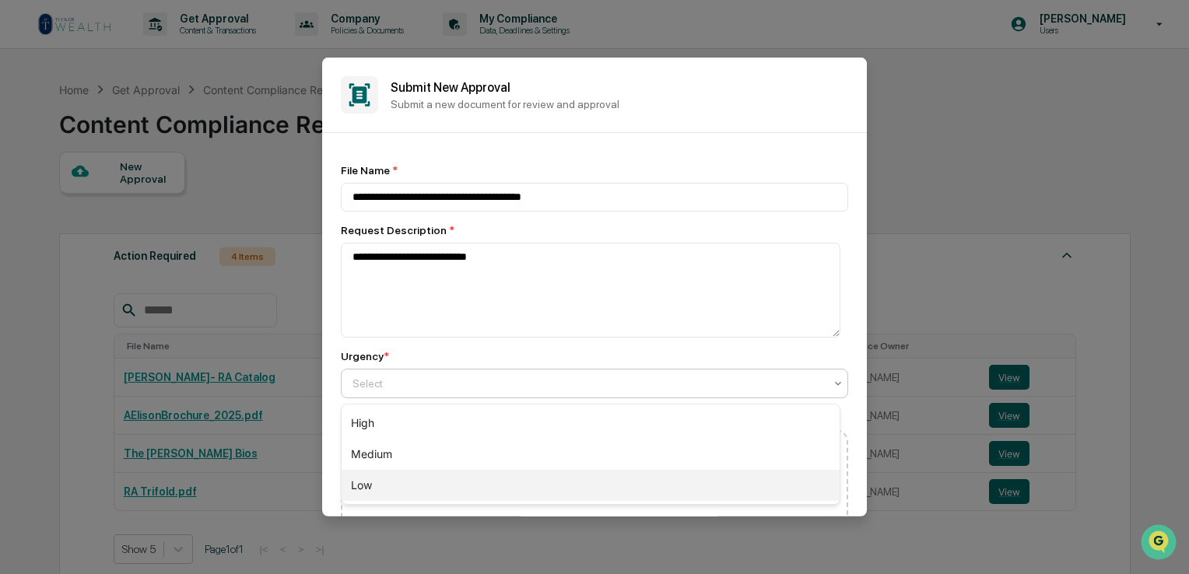
click at [410, 476] on div "Low" at bounding box center [591, 485] width 498 height 31
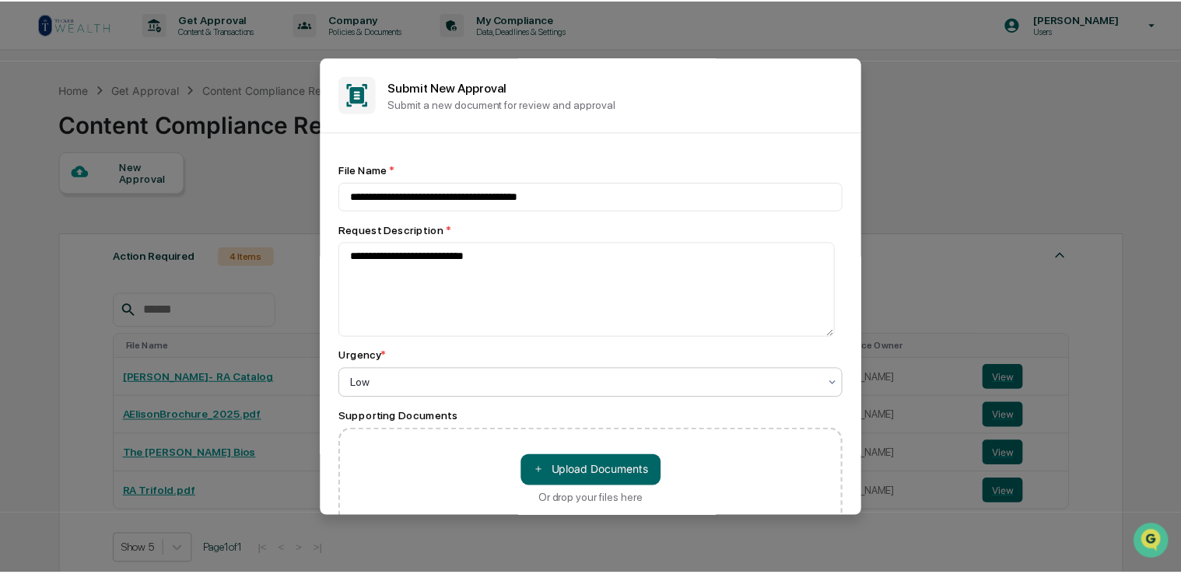
scroll to position [118, 0]
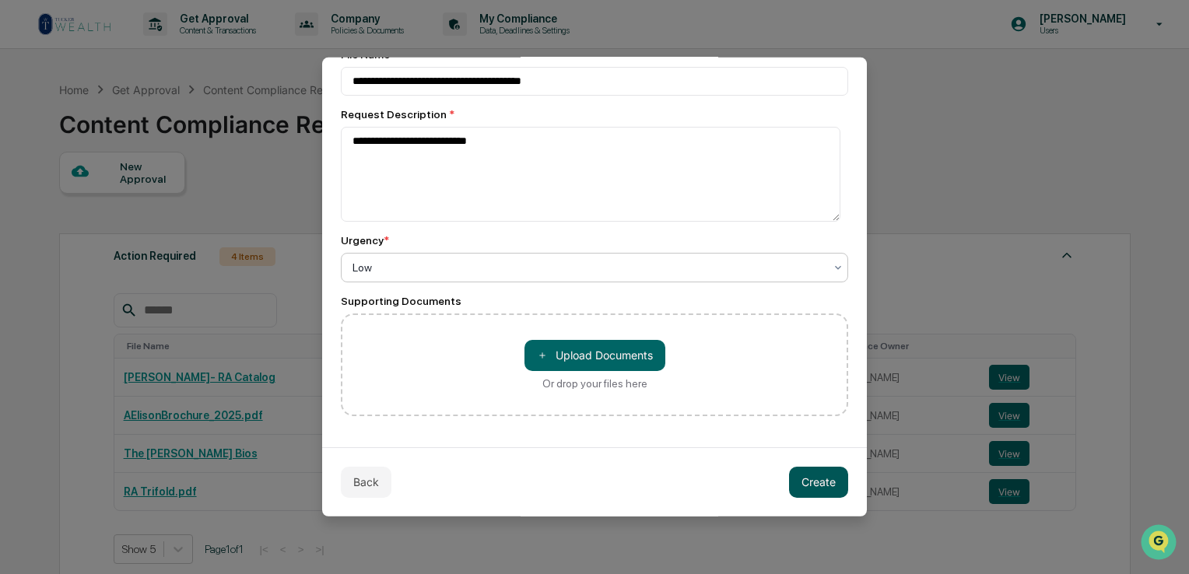
click at [797, 483] on button "Create" at bounding box center [818, 481] width 59 height 31
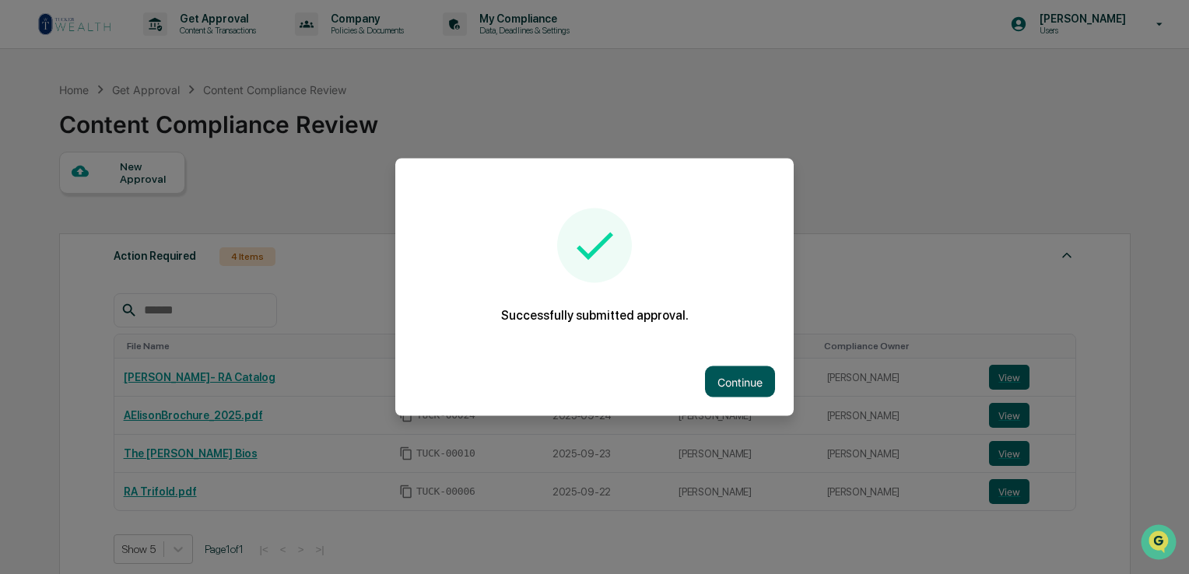
click at [737, 384] on button "Continue" at bounding box center [740, 382] width 70 height 31
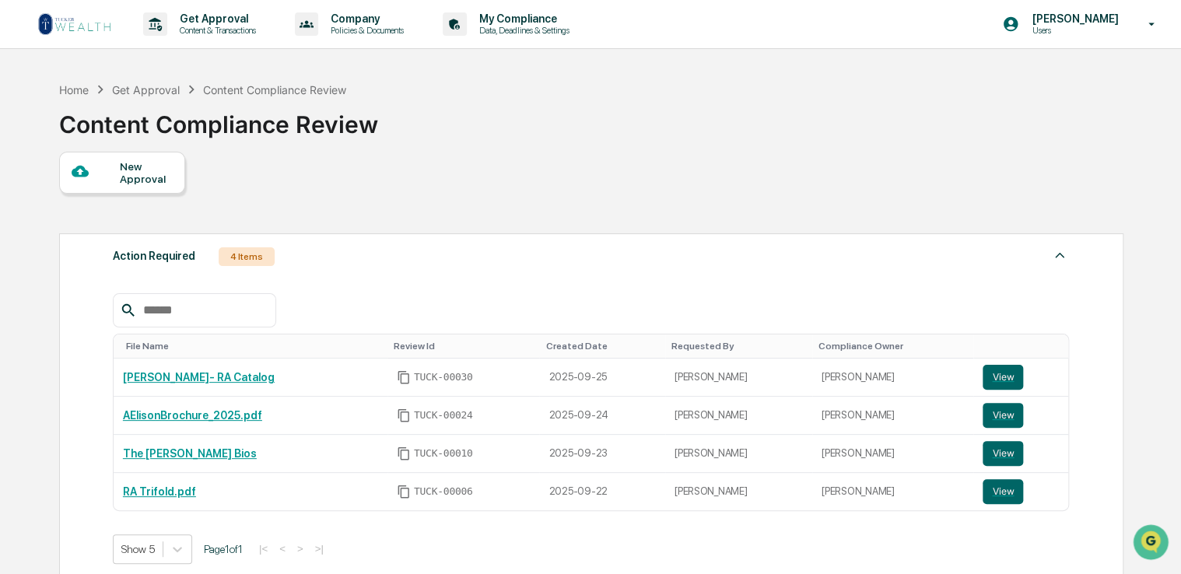
click at [92, 30] on img at bounding box center [74, 24] width 75 height 25
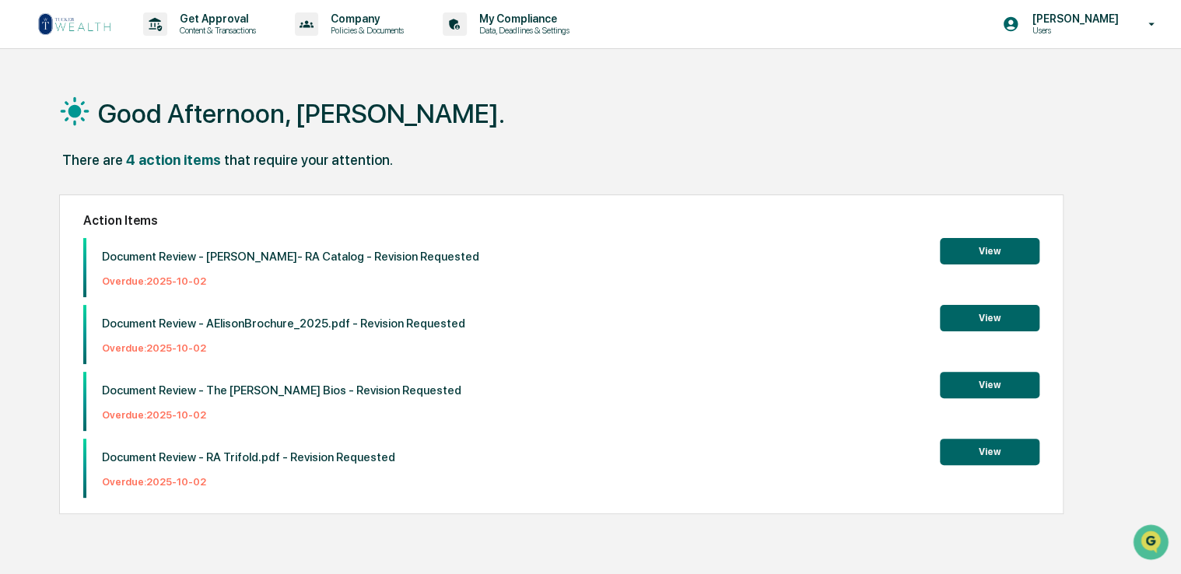
click at [107, 26] on img at bounding box center [74, 24] width 75 height 25
